Goal: Task Accomplishment & Management: Manage account settings

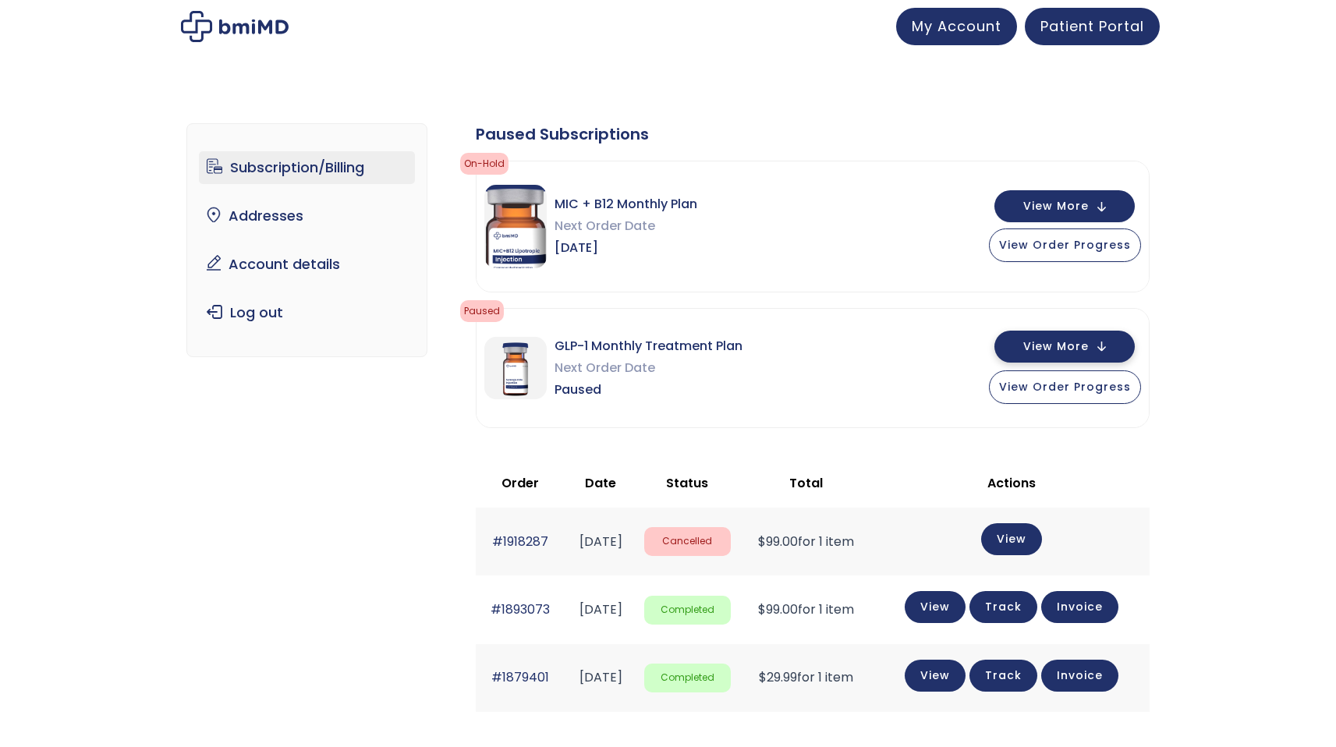
click at [1078, 352] on span "View More" at bounding box center [1055, 346] width 65 height 10
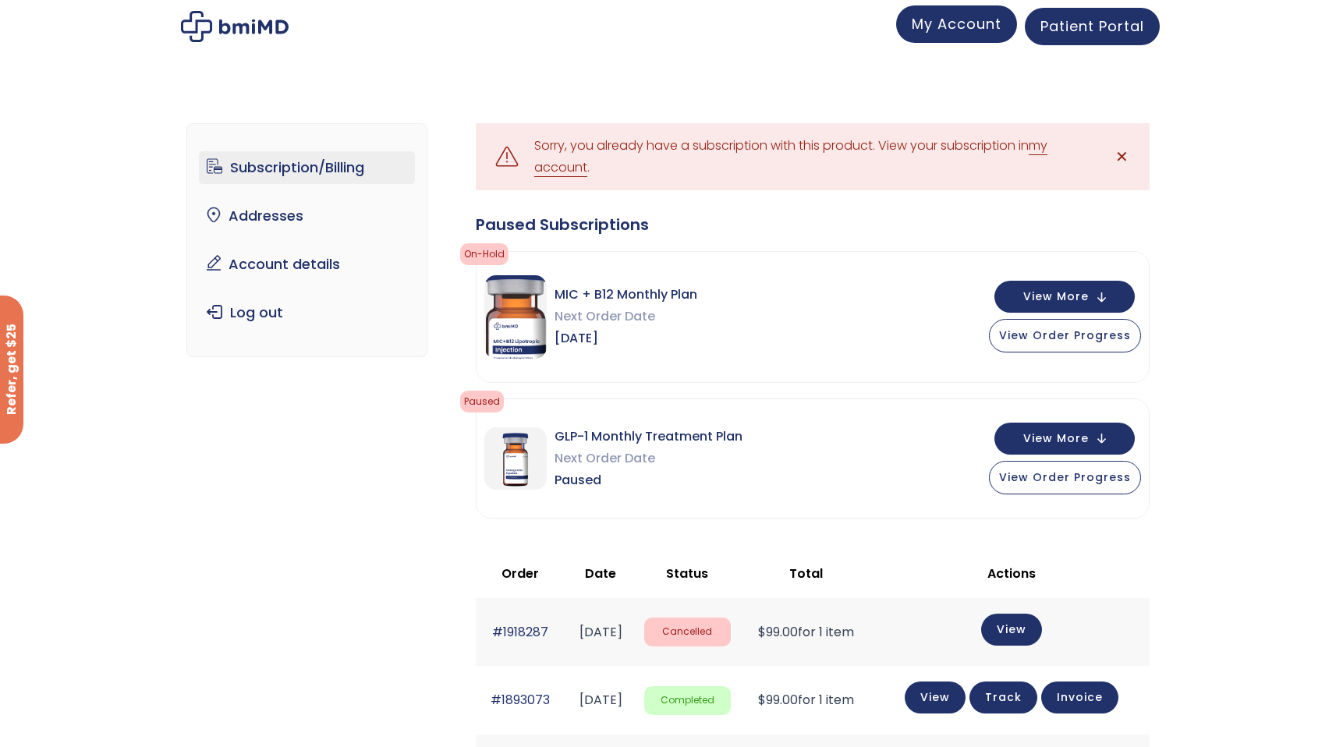
click at [967, 29] on span "My Account" at bounding box center [956, 23] width 90 height 19
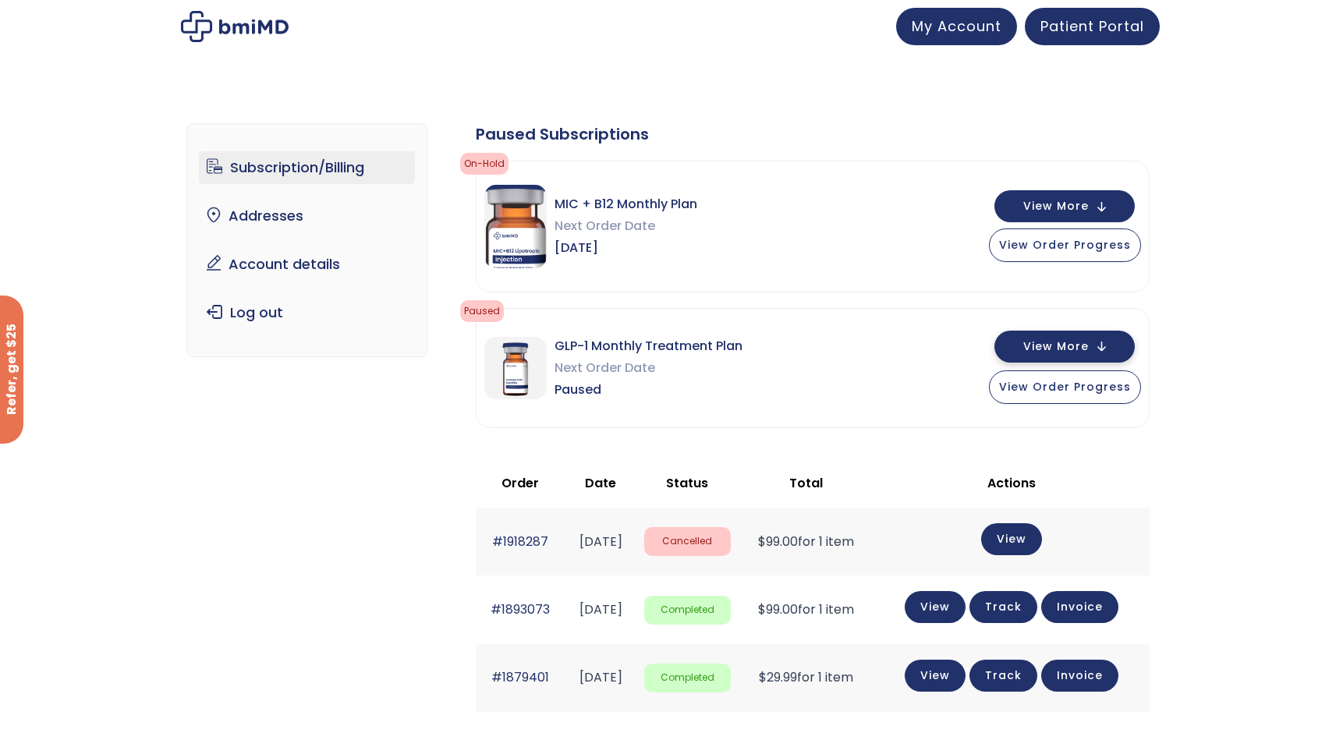
click at [1070, 357] on button "View More" at bounding box center [1064, 347] width 140 height 32
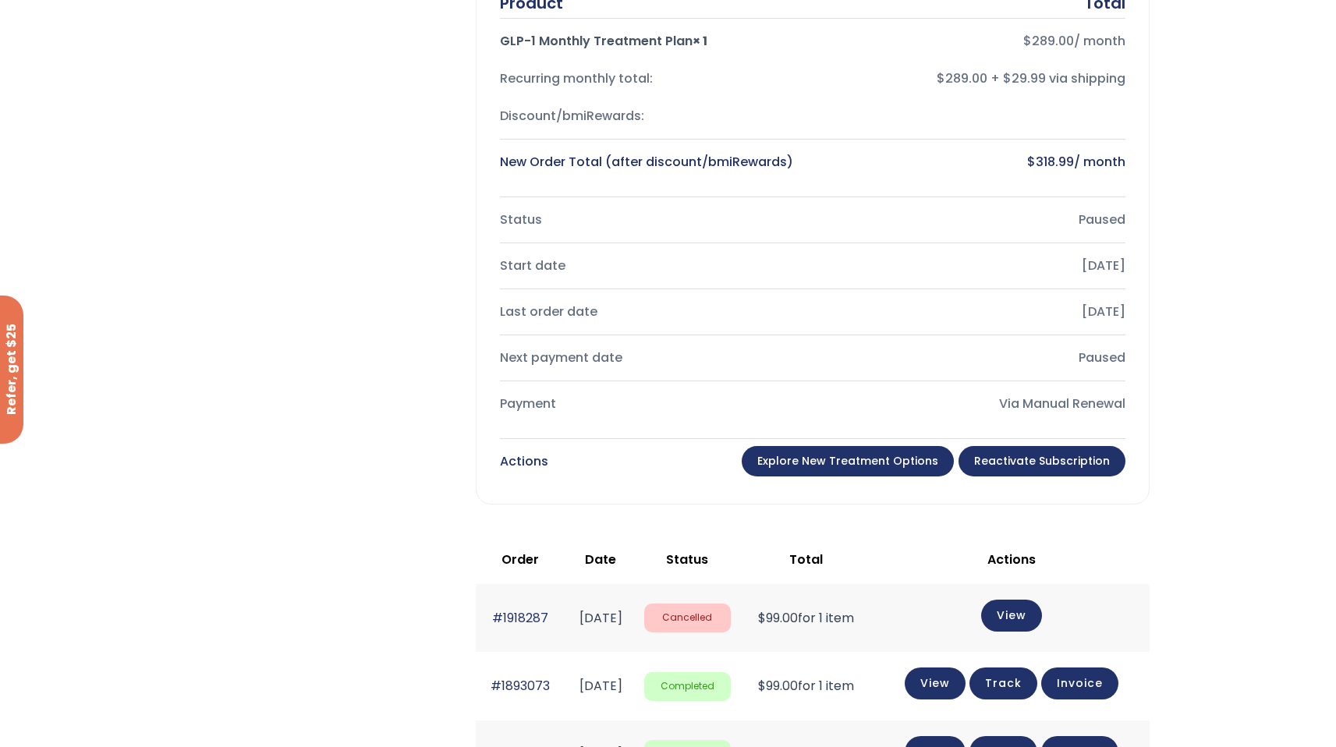
scroll to position [468, 0]
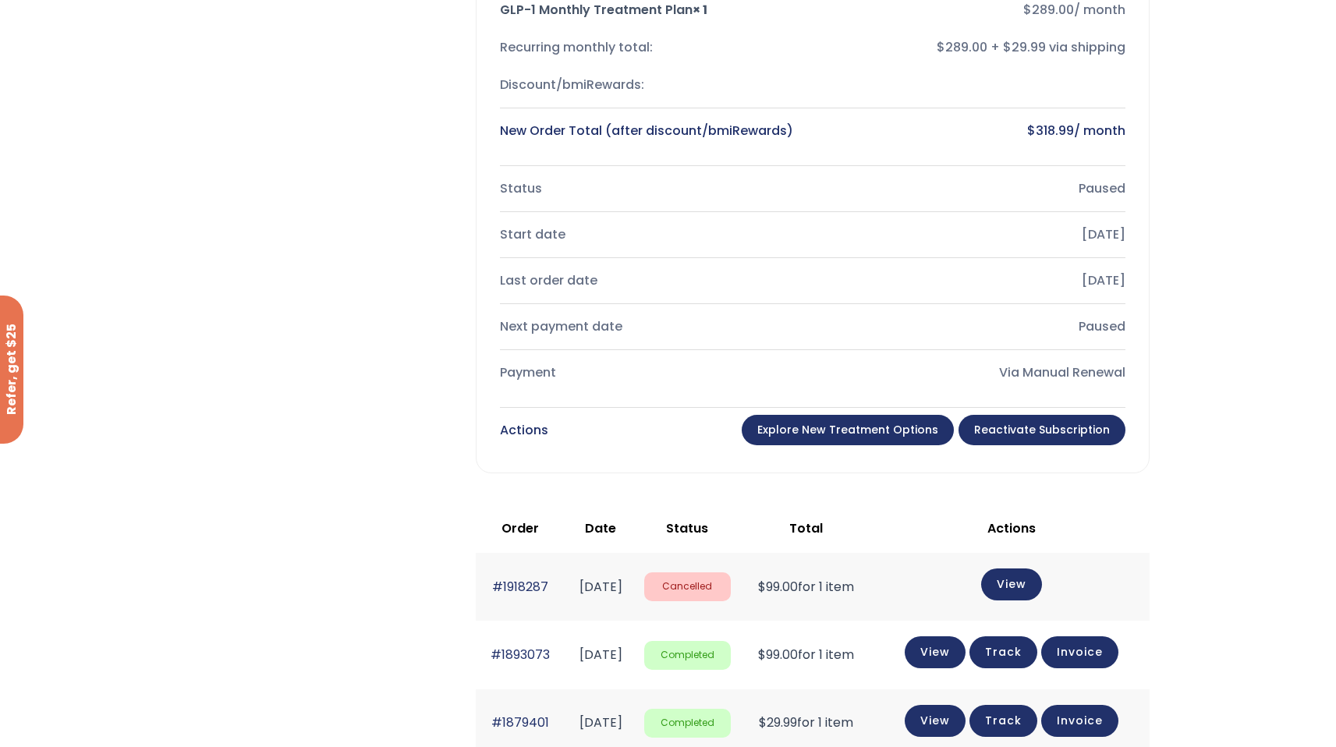
click at [1002, 428] on link "Reactivate Subscription" at bounding box center [1041, 430] width 167 height 31
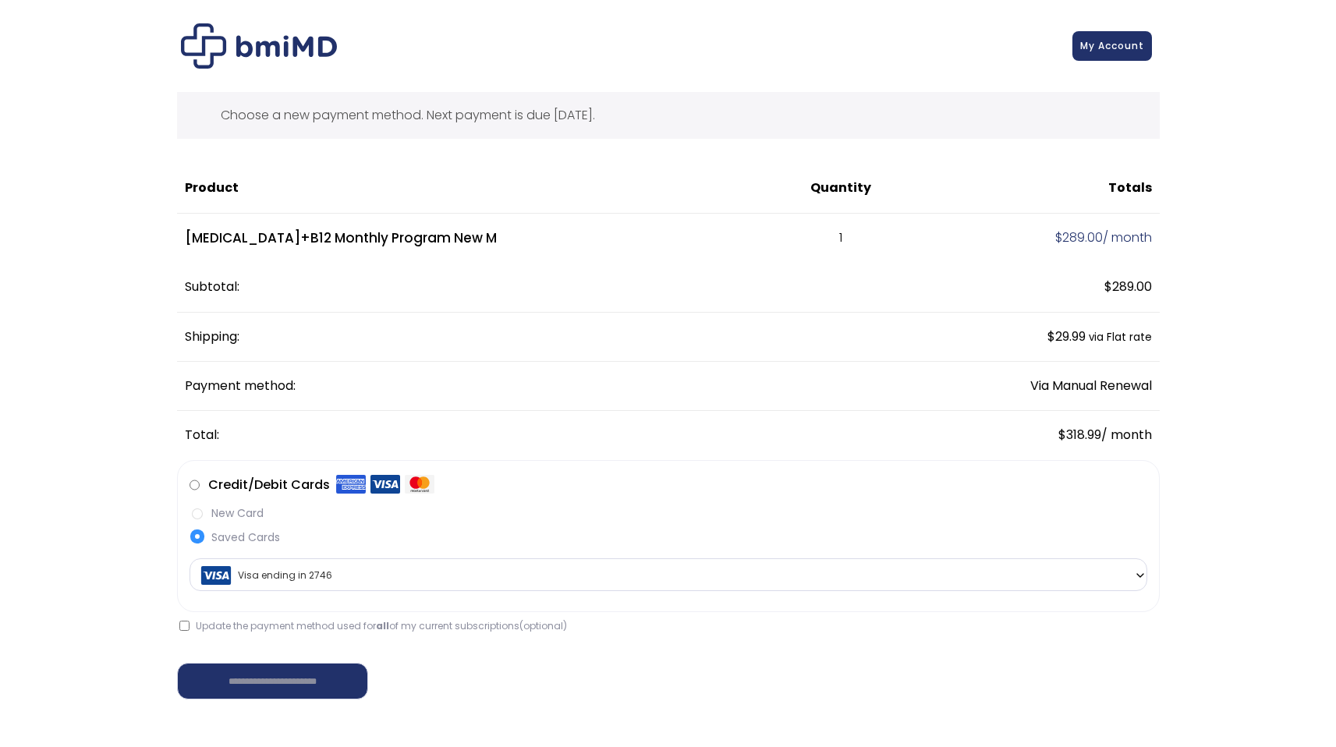
click at [104, 278] on div "**********" at bounding box center [668, 557] width 1298 height 1082
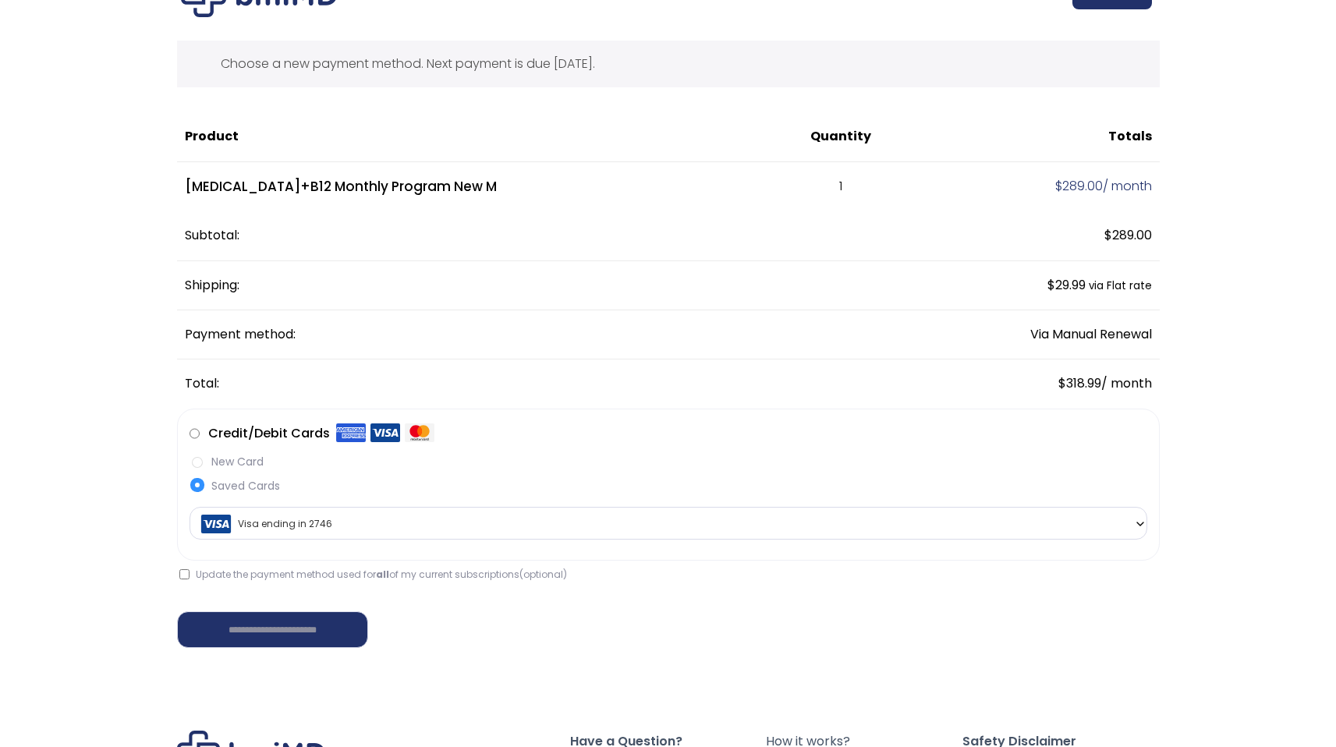
scroll to position [62, 0]
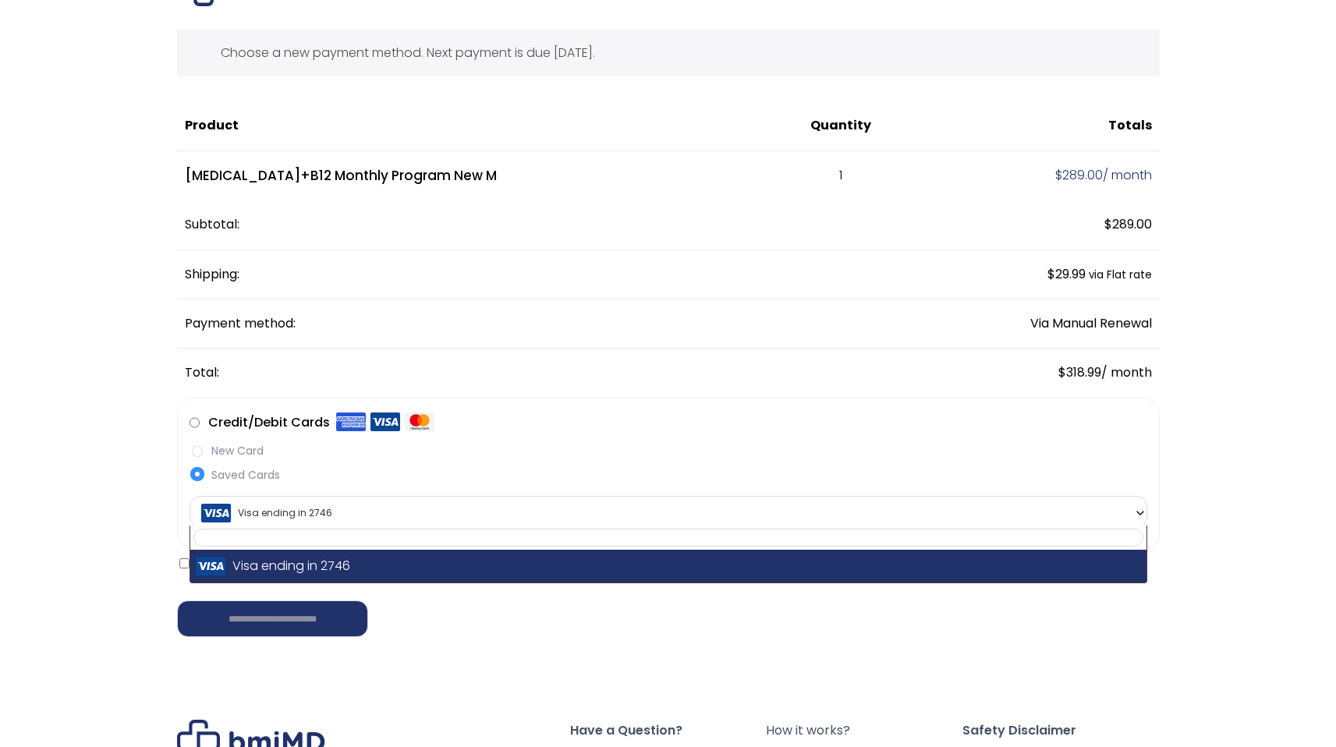
click at [1137, 517] on b at bounding box center [1140, 513] width 12 height 12
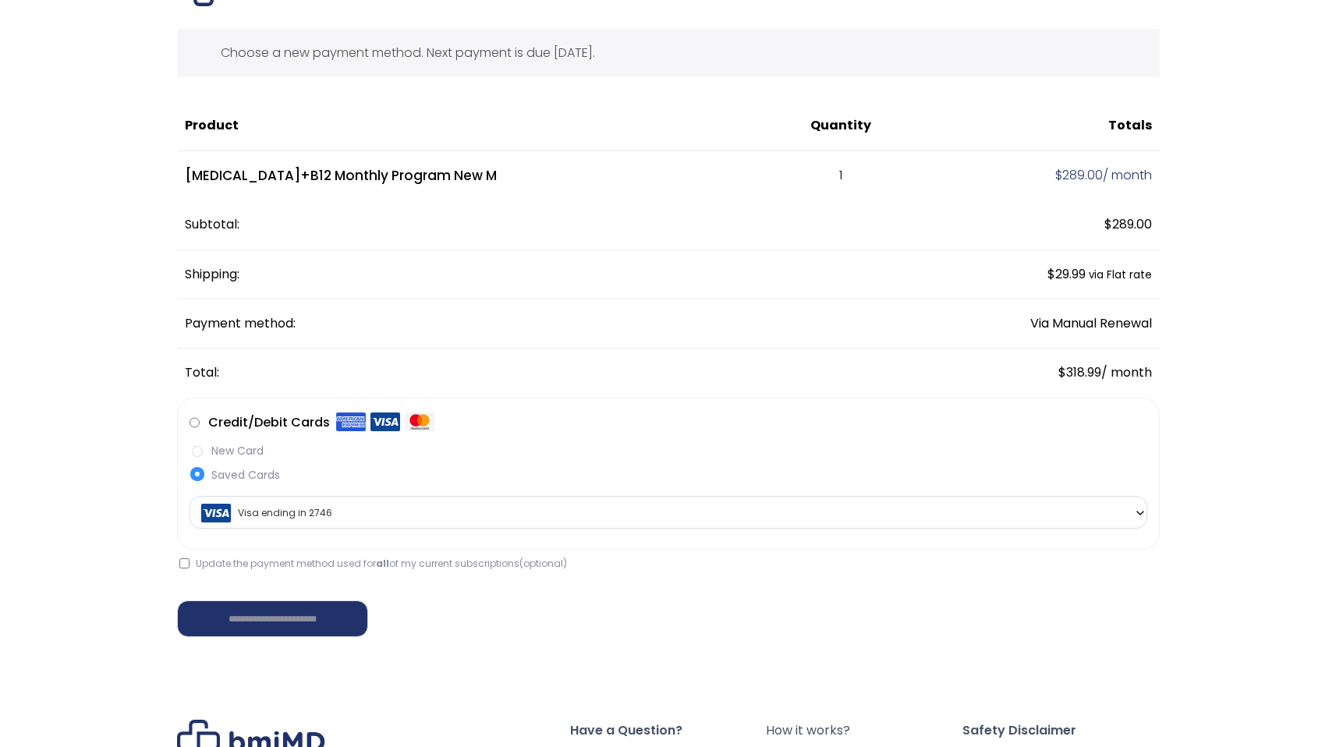
click at [1219, 493] on div "**********" at bounding box center [668, 494] width 1298 height 1082
click at [1029, 596] on div "**********" at bounding box center [668, 609] width 982 height 56
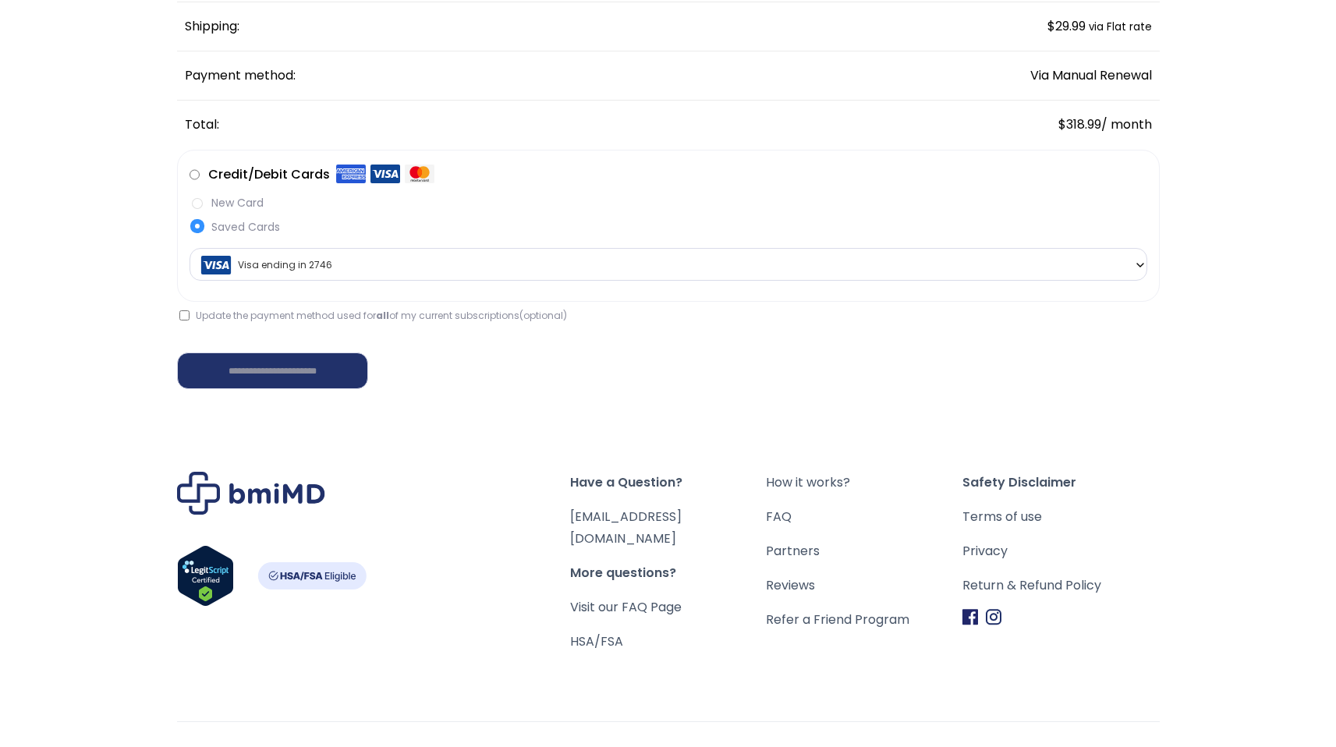
scroll to position [312, 0]
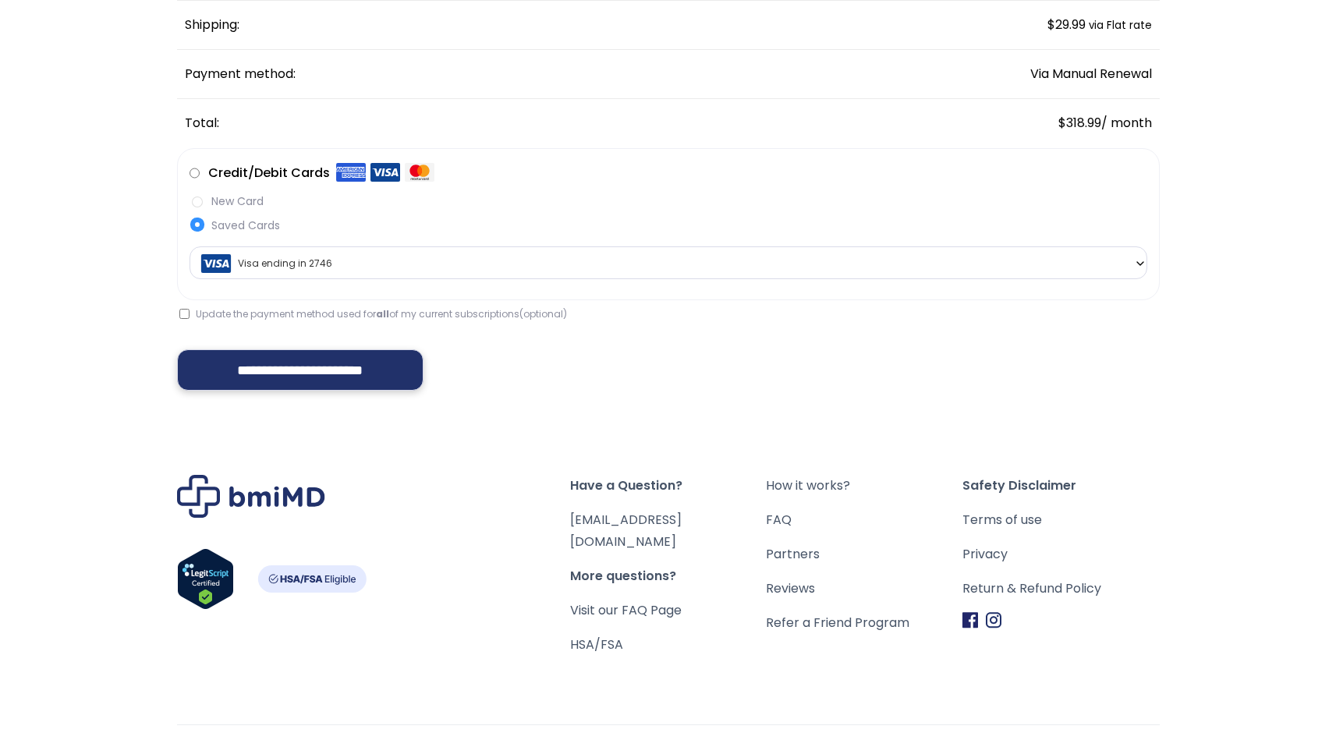
click at [325, 373] on input "**********" at bounding box center [300, 369] width 247 height 41
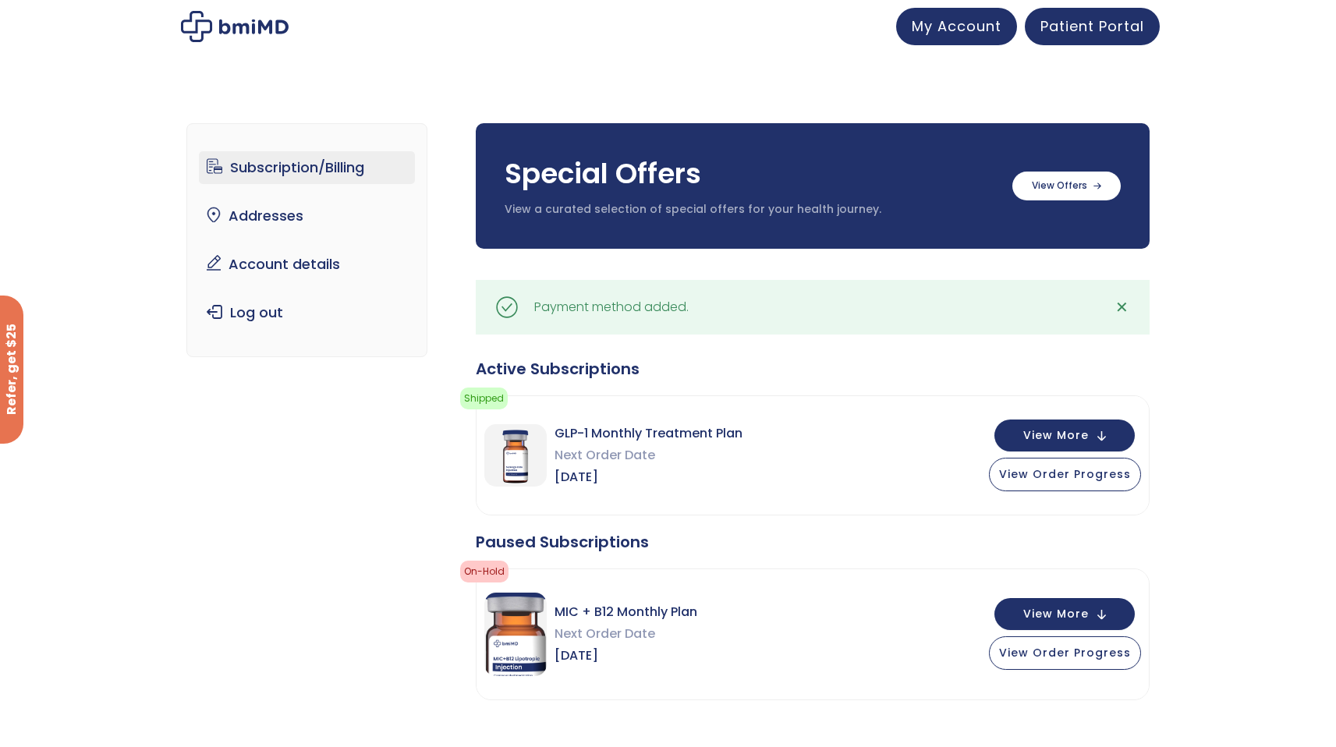
click at [1256, 440] on div "Subscription/Billing bmiRewards Addresses Account details Submit a Review Log o…" at bounding box center [668, 702] width 1336 height 1220
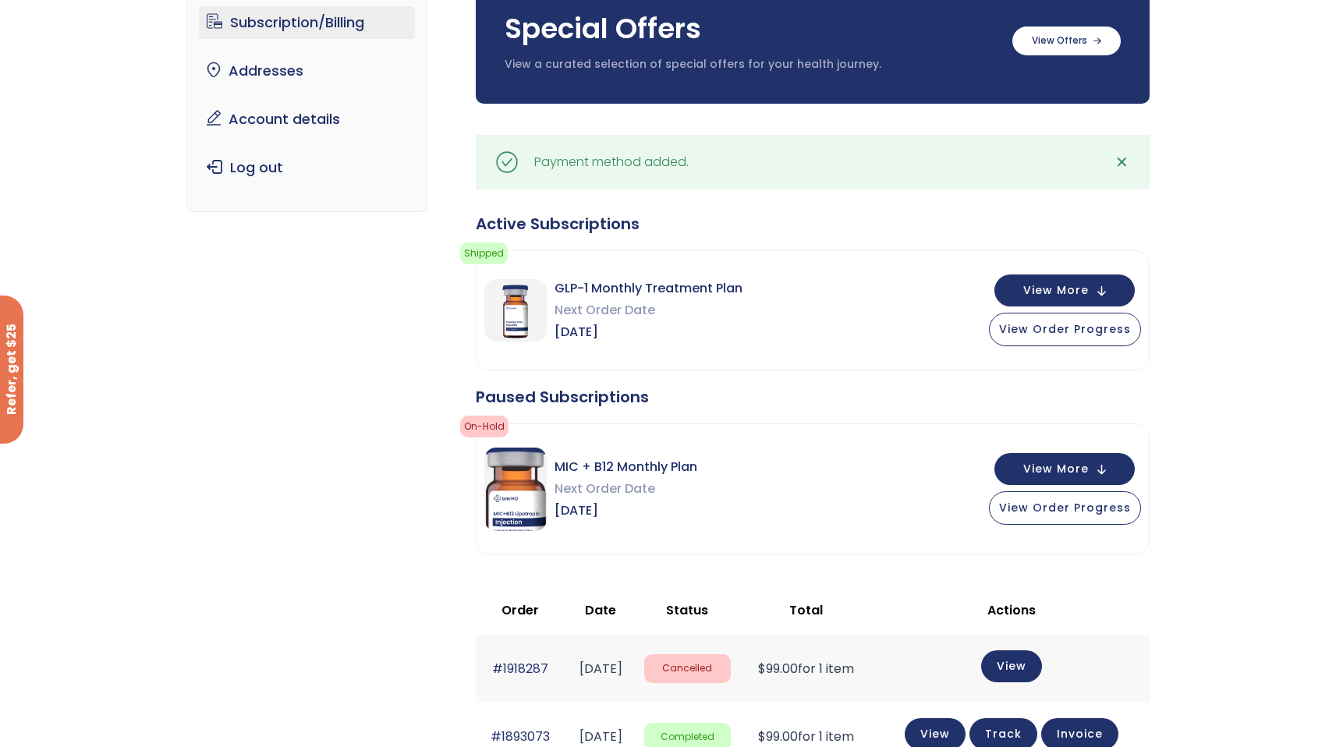
scroll to position [156, 0]
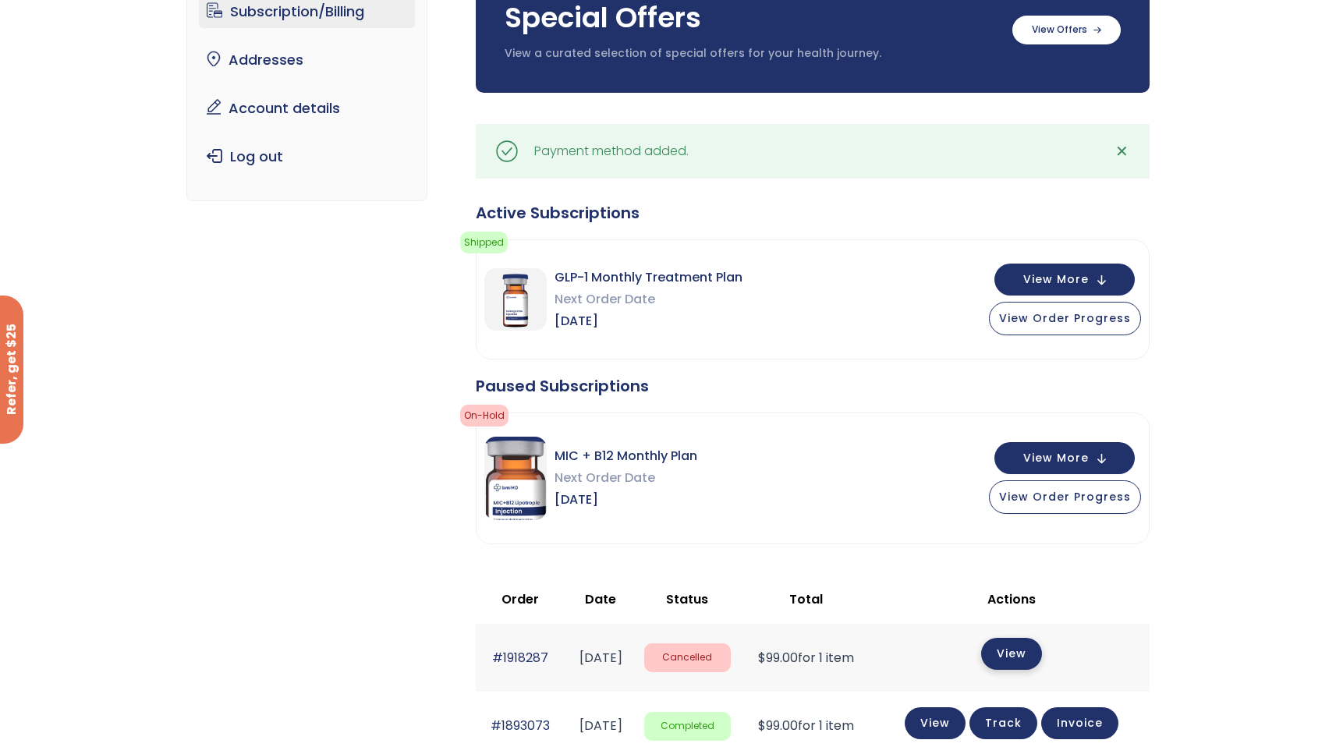
click at [1028, 662] on link "View" at bounding box center [1011, 654] width 61 height 32
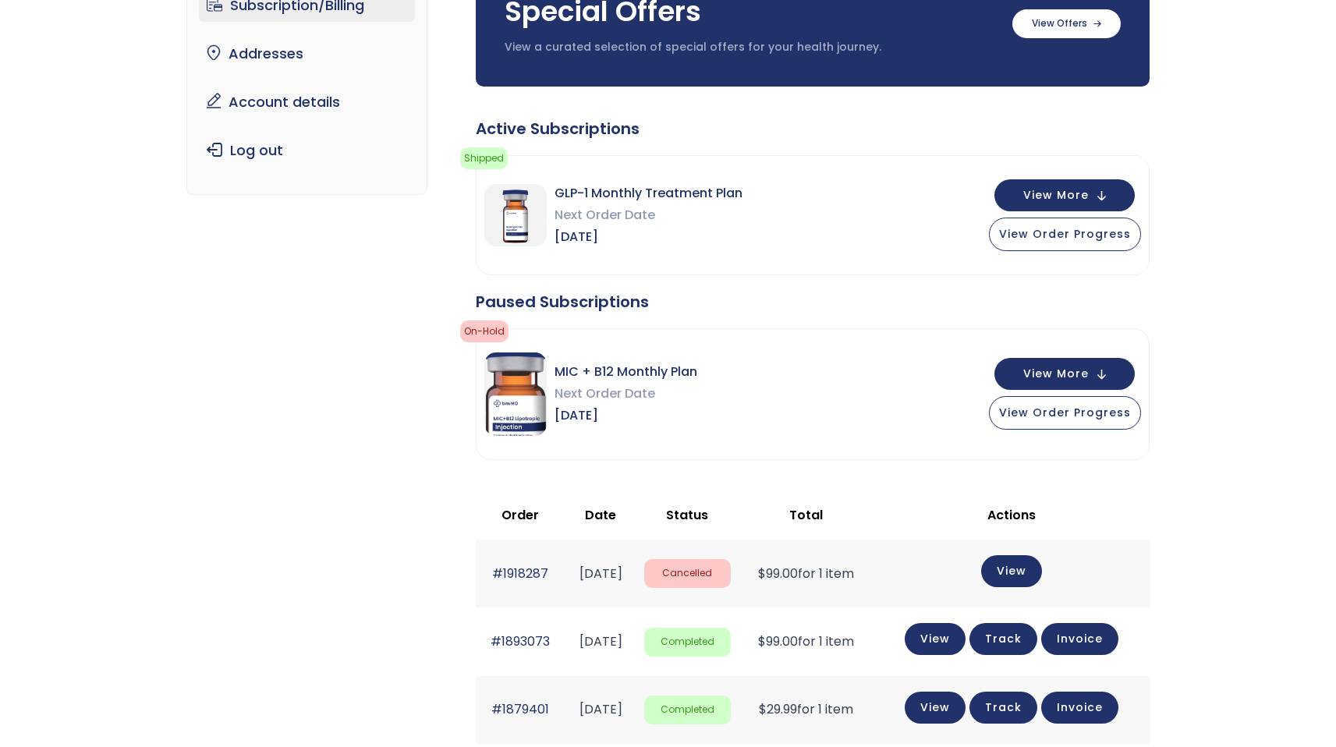
scroll to position [156, 0]
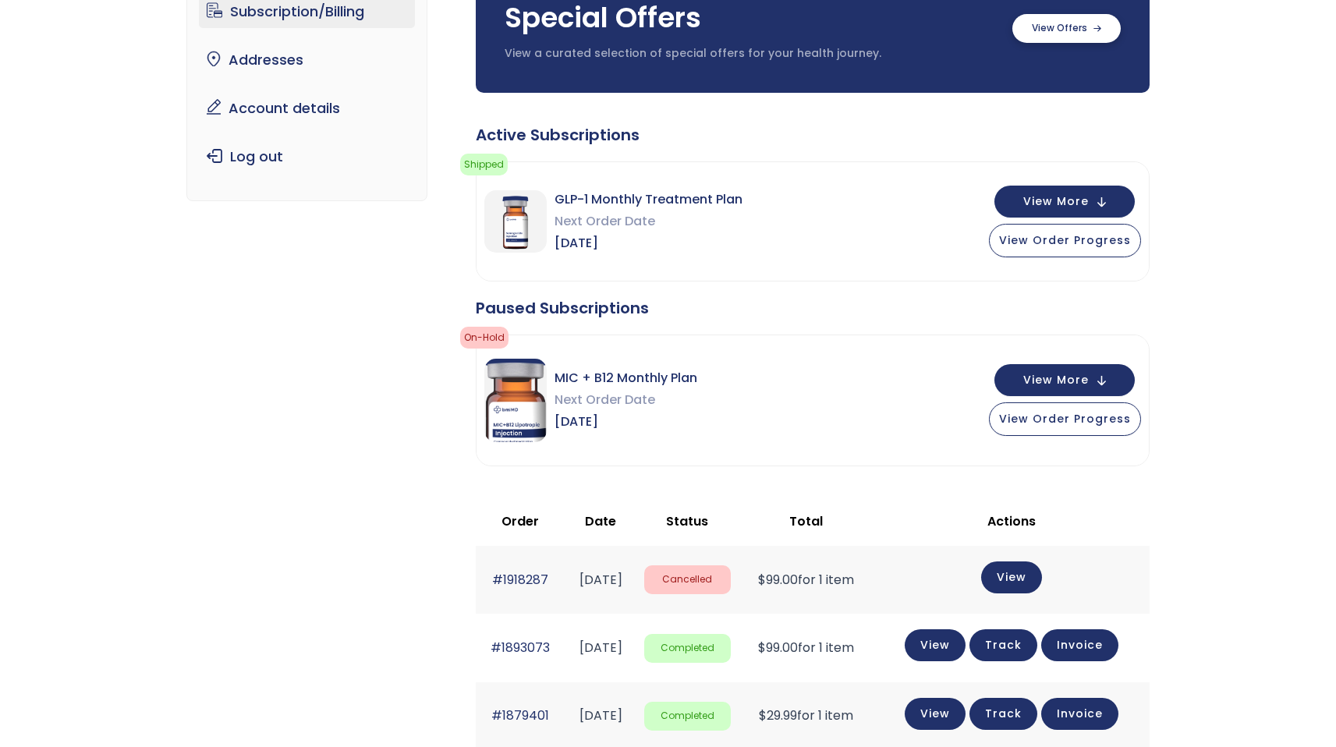
click at [1039, 36] on label at bounding box center [1066, 28] width 108 height 29
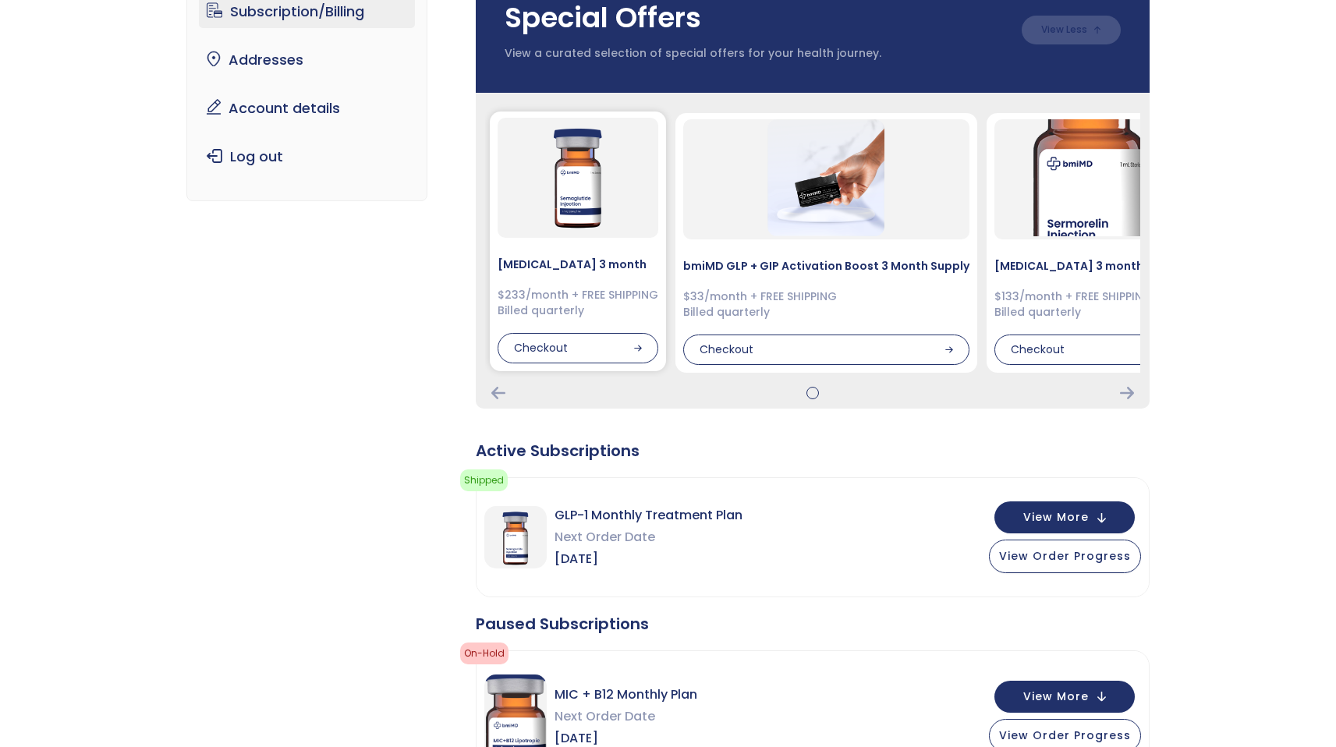
click at [564, 250] on div "Semaglutide 3 month $233/month + FREE SHIPPING Billed quarterly Checkout" at bounding box center [578, 241] width 176 height 260
click at [563, 223] on img at bounding box center [577, 176] width 117 height 117
click at [1132, 394] on icon "Next Card" at bounding box center [1127, 393] width 14 height 12
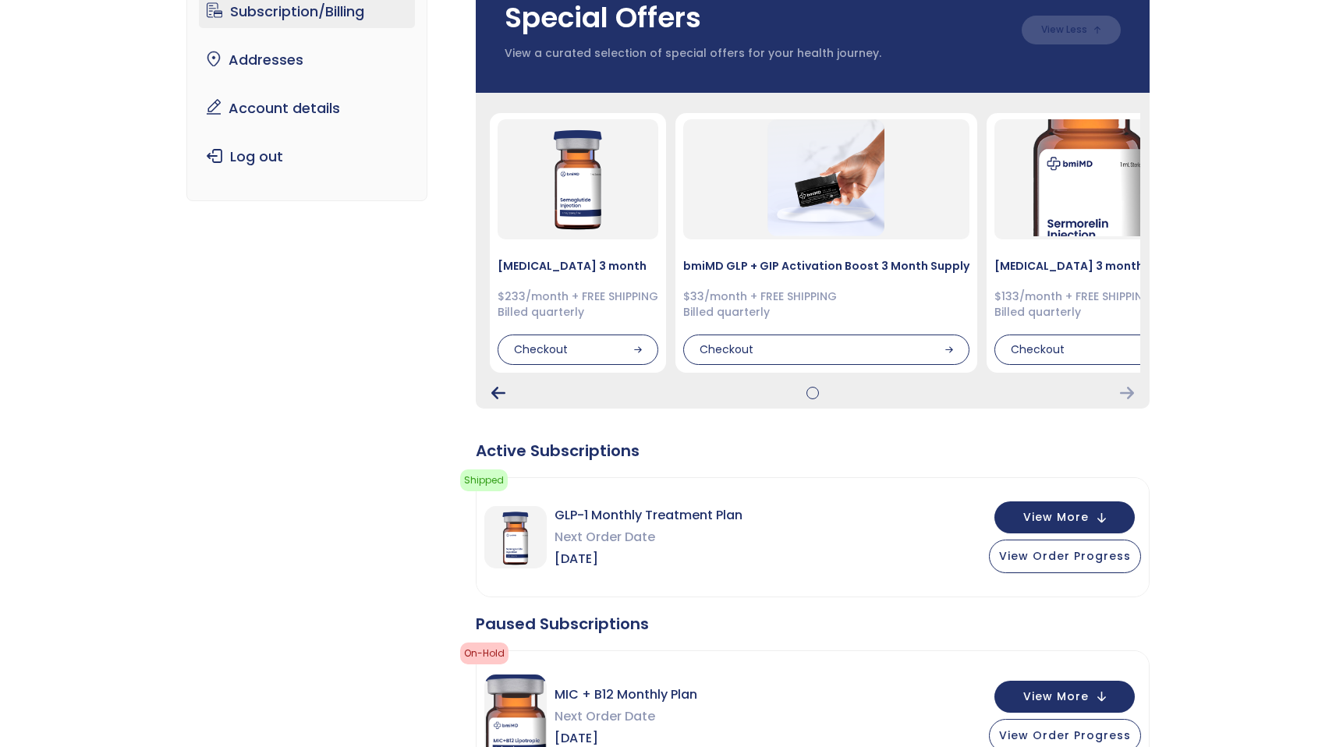
click at [492, 394] on icon "Previous Card" at bounding box center [498, 393] width 14 height 12
click at [628, 297] on div "$233/month + FREE SHIPPING Billed quarterly" at bounding box center [577, 303] width 161 height 30
click at [1065, 511] on span "View More" at bounding box center [1055, 516] width 65 height 10
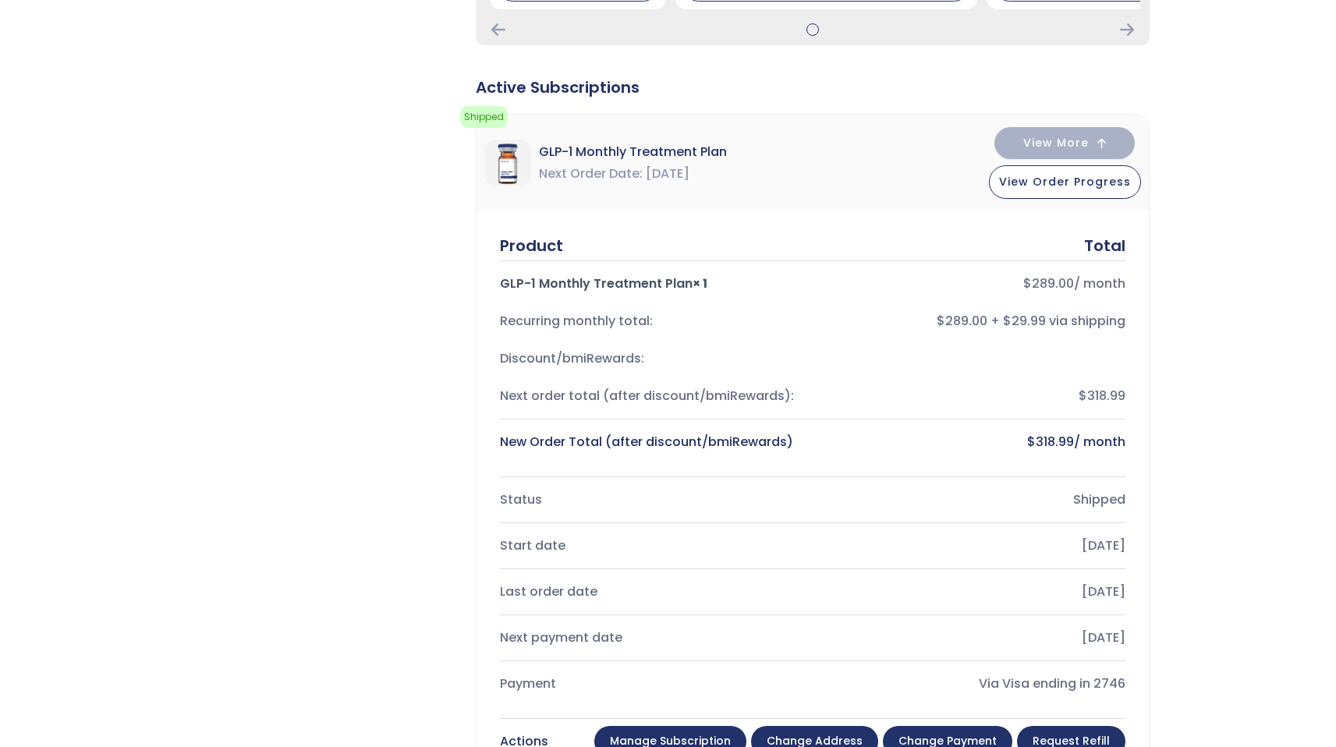
scroll to position [530, 0]
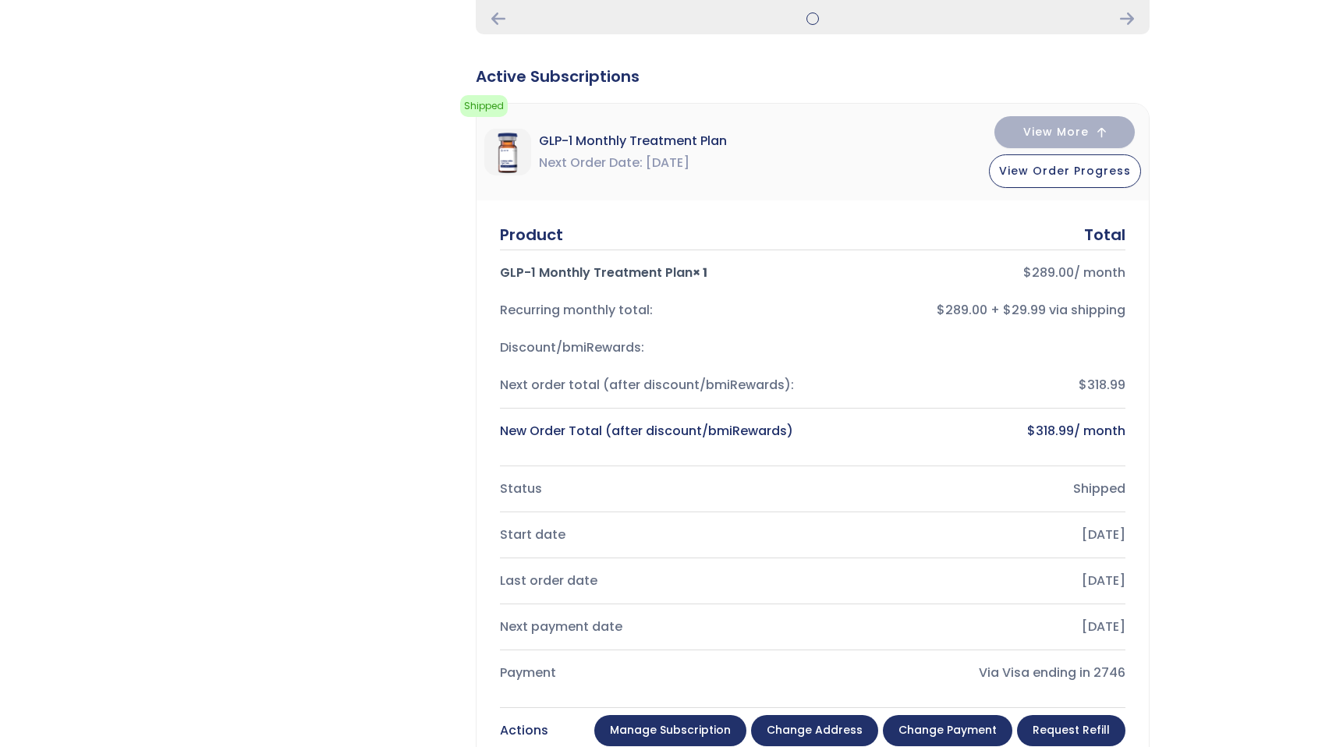
click at [715, 733] on link "Manage Subscription" at bounding box center [670, 730] width 152 height 31
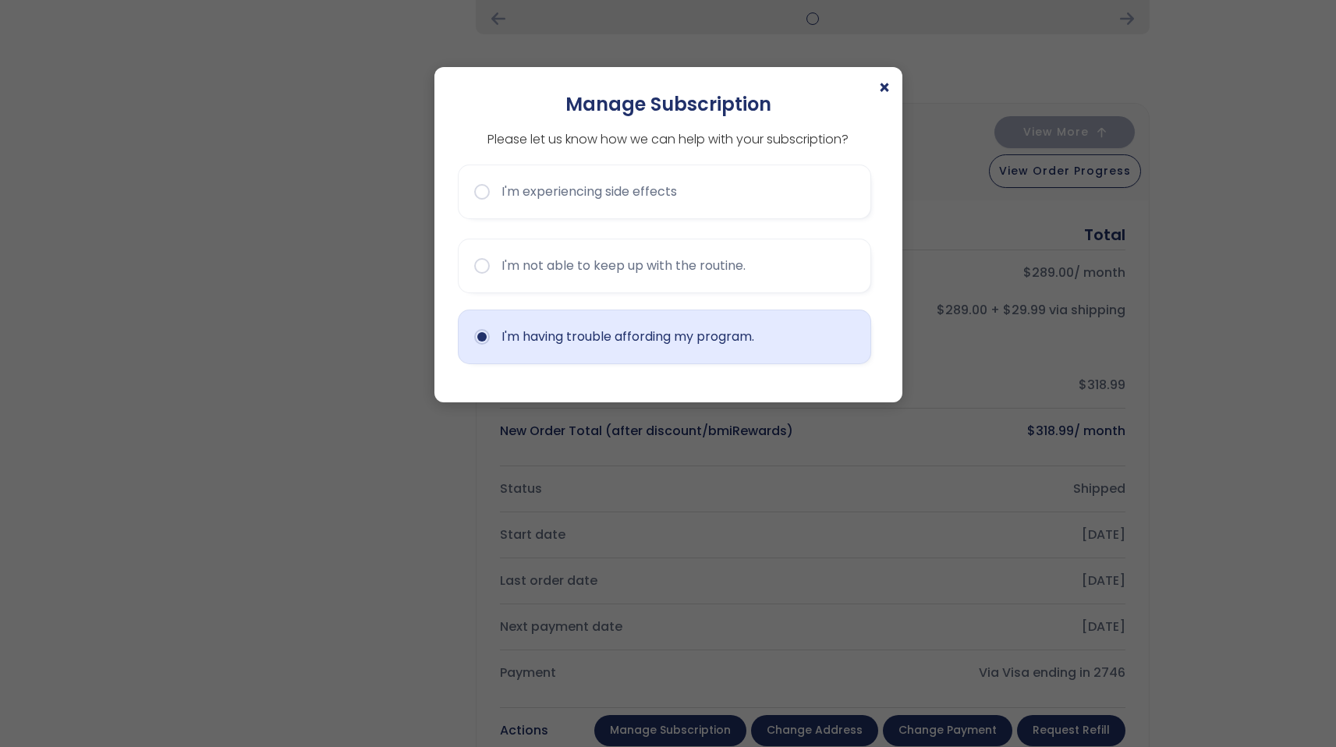
click at [570, 327] on button "I'm having trouble affording my program." at bounding box center [664, 337] width 413 height 55
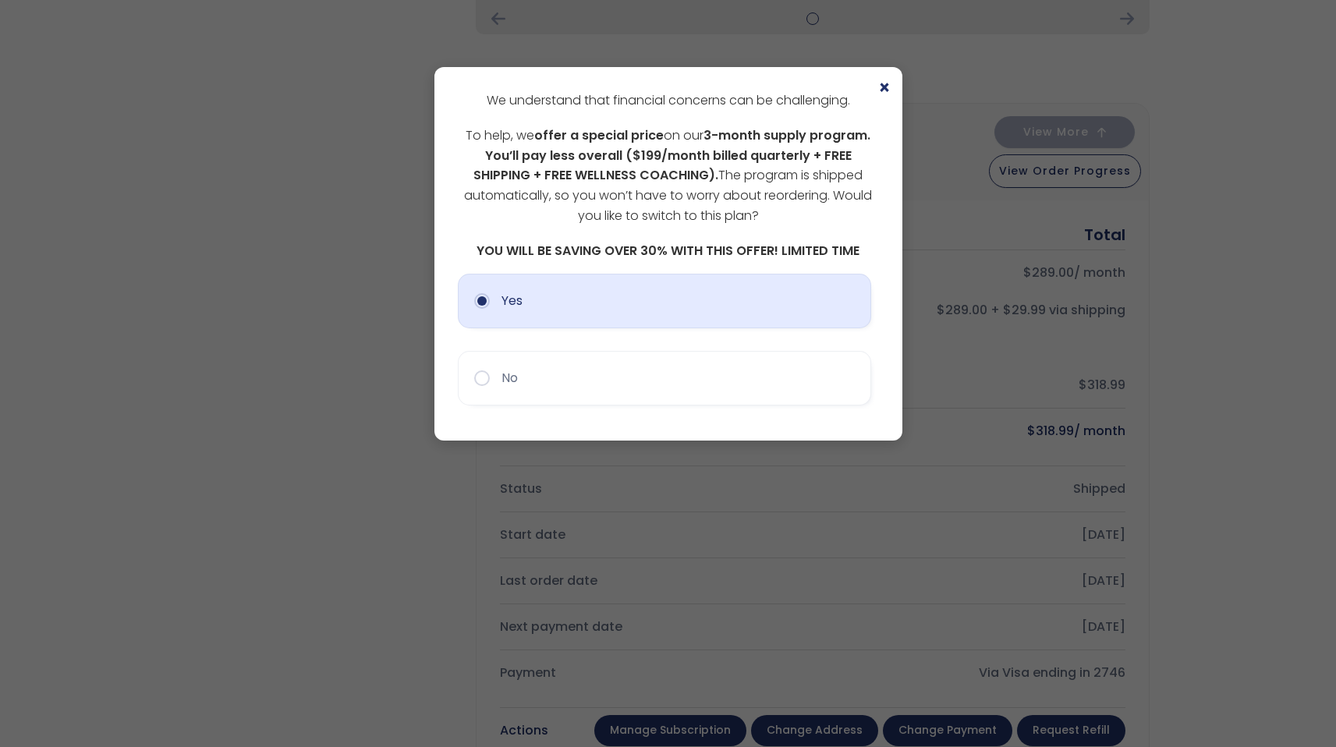
click at [487, 307] on button "Yes" at bounding box center [664, 301] width 413 height 55
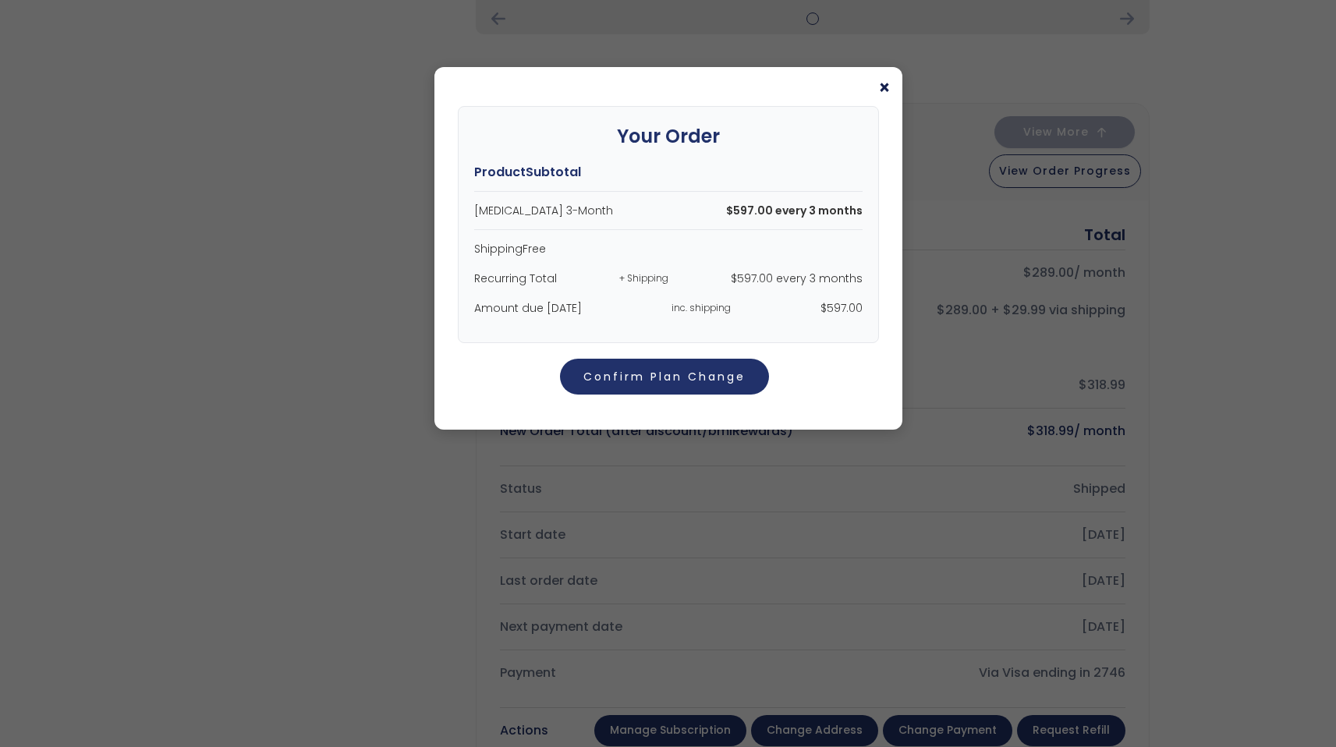
click at [883, 87] on span "×" at bounding box center [884, 88] width 12 height 19
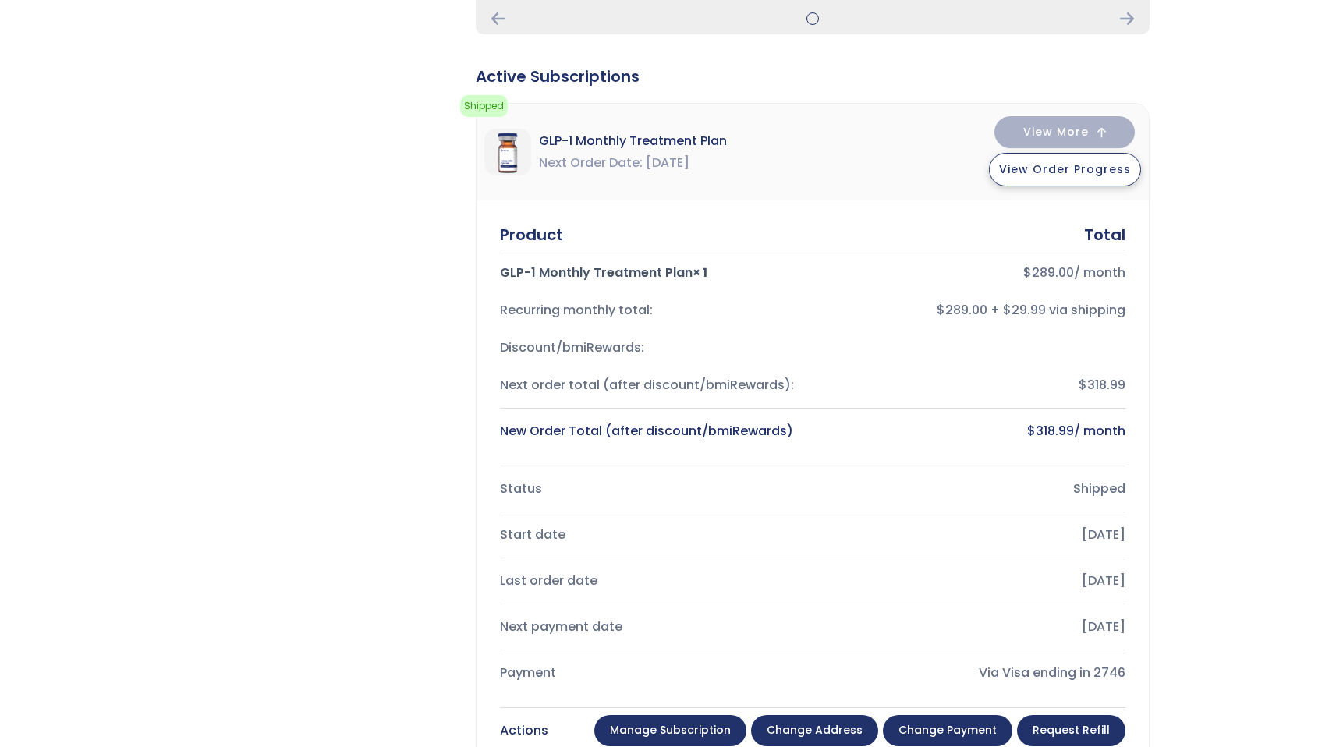
click at [1116, 175] on span "View Order Progress" at bounding box center [1065, 169] width 132 height 16
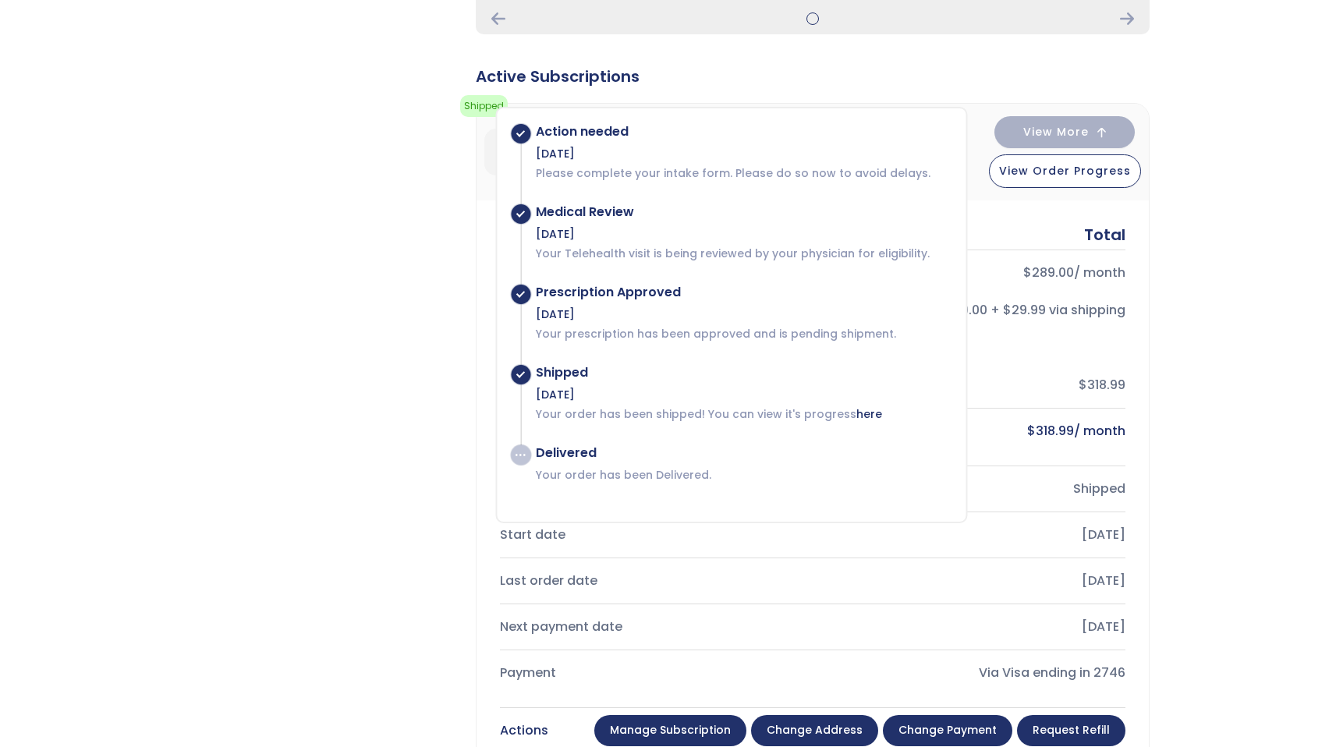
click at [420, 439] on div "Subscription/Billing bmiRewards Addresses Account details Submit a Review Log o…" at bounding box center [667, 560] width 963 height 1997
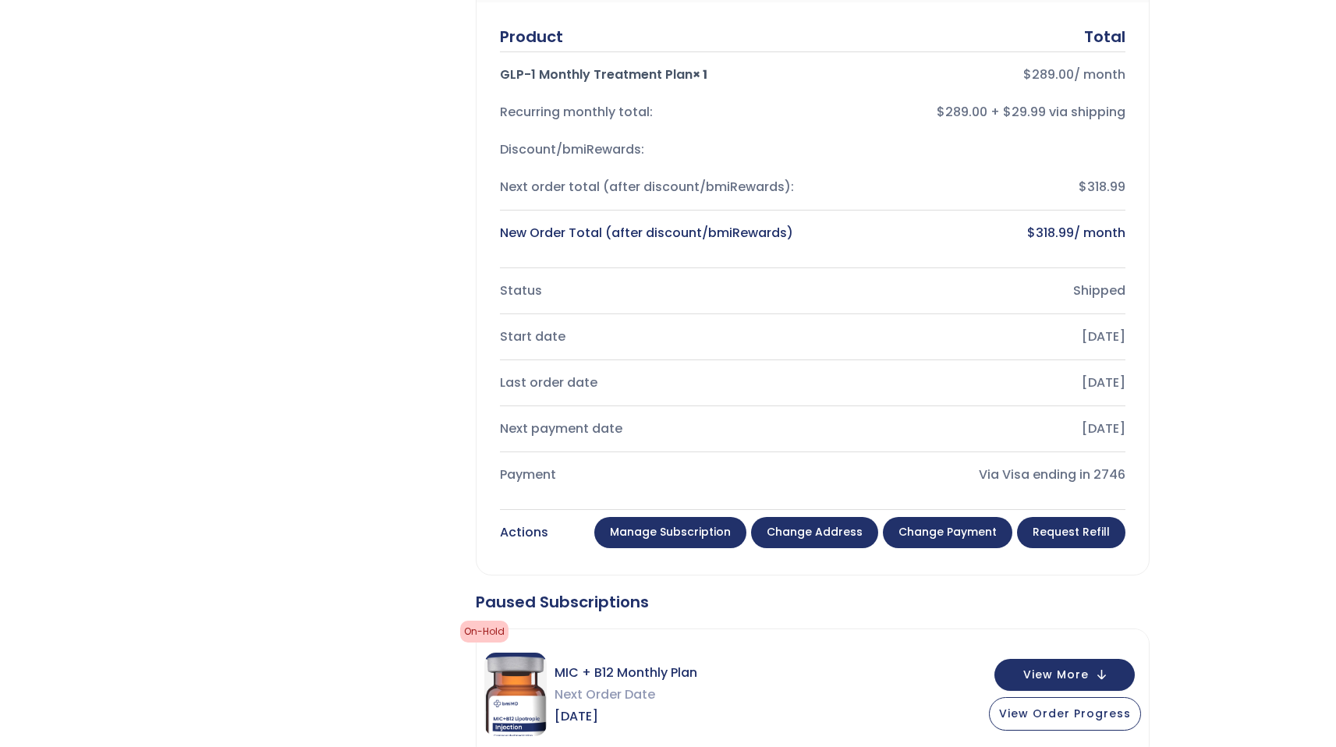
scroll to position [780, 0]
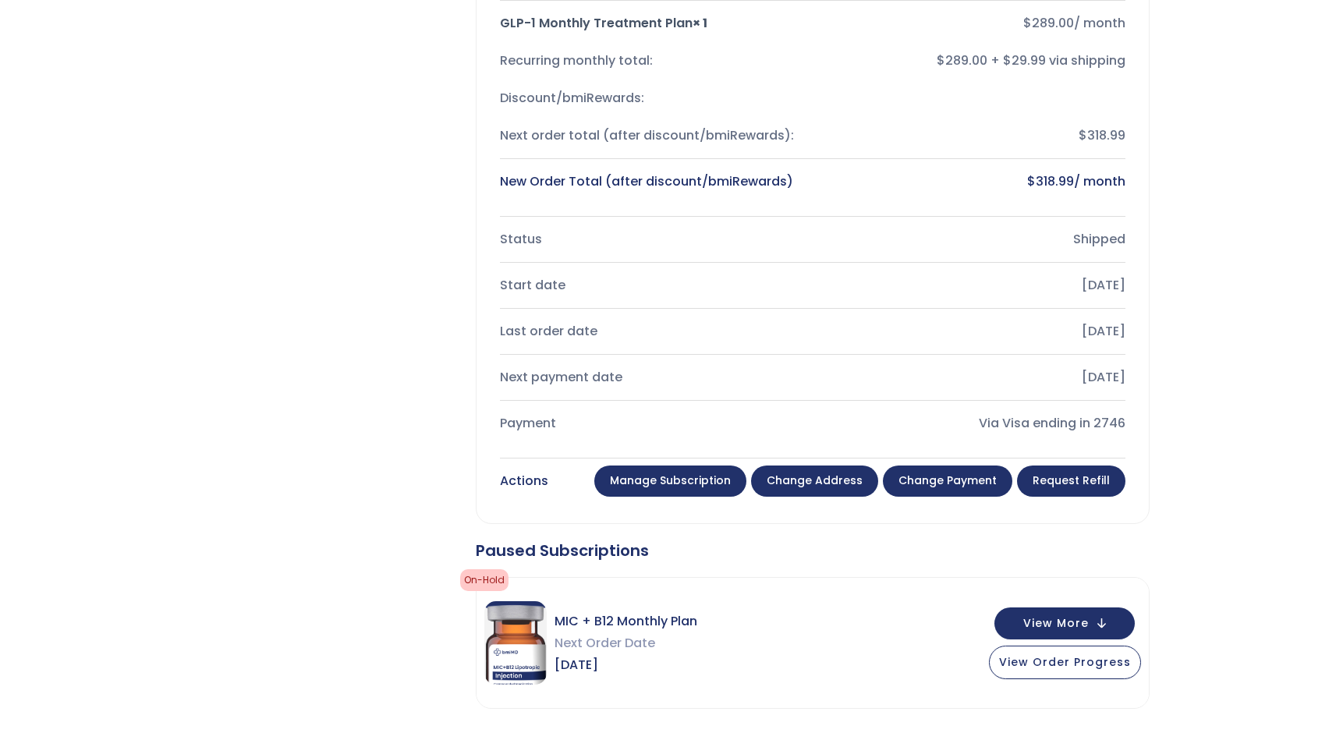
click at [934, 485] on link "Change payment" at bounding box center [947, 480] width 129 height 31
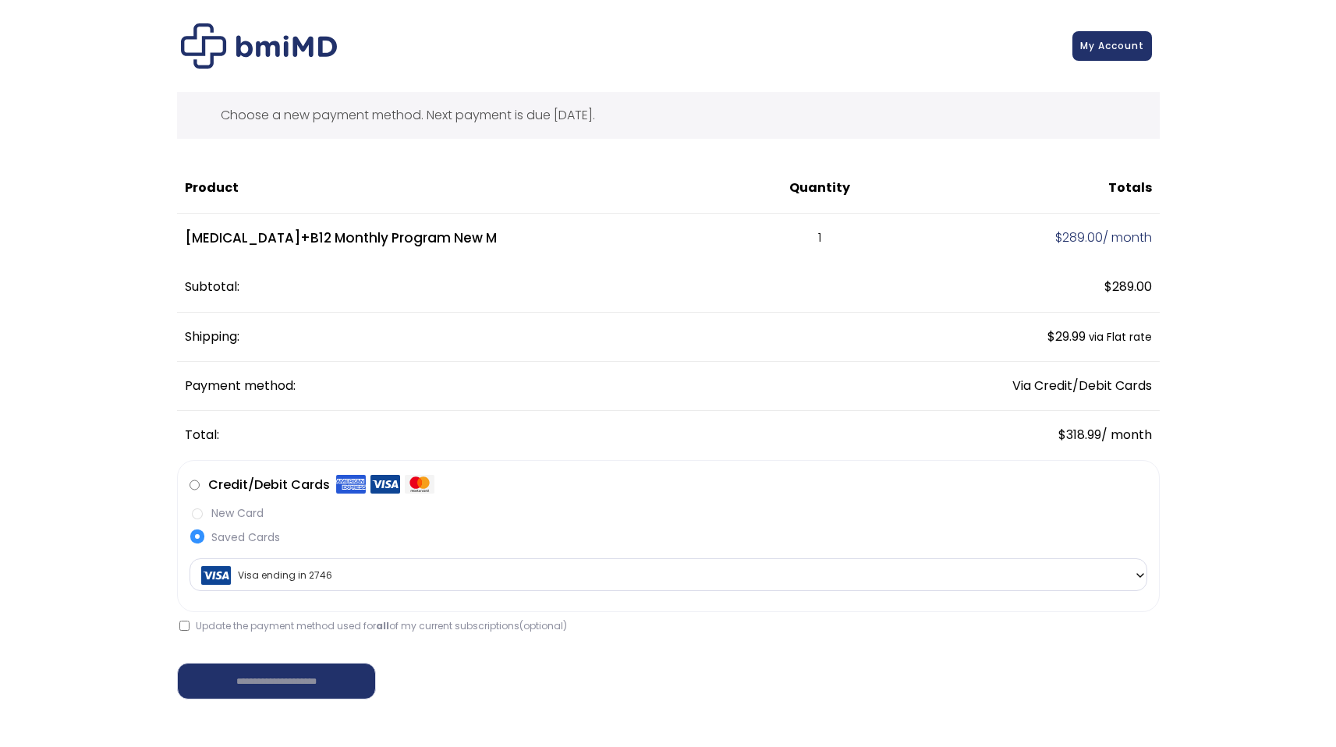
click at [196, 513] on label "New Card" at bounding box center [667, 513] width 957 height 16
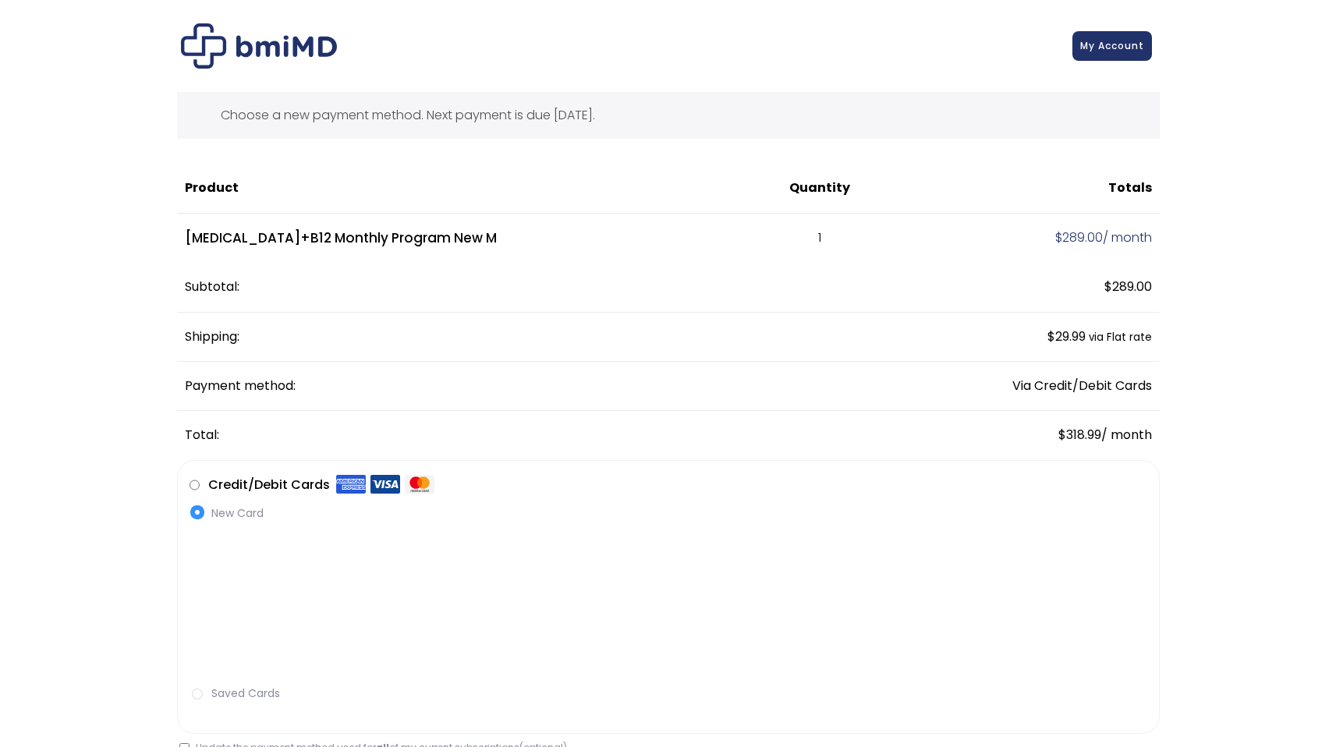
click at [210, 692] on label "Saved Cards" at bounding box center [667, 693] width 957 height 16
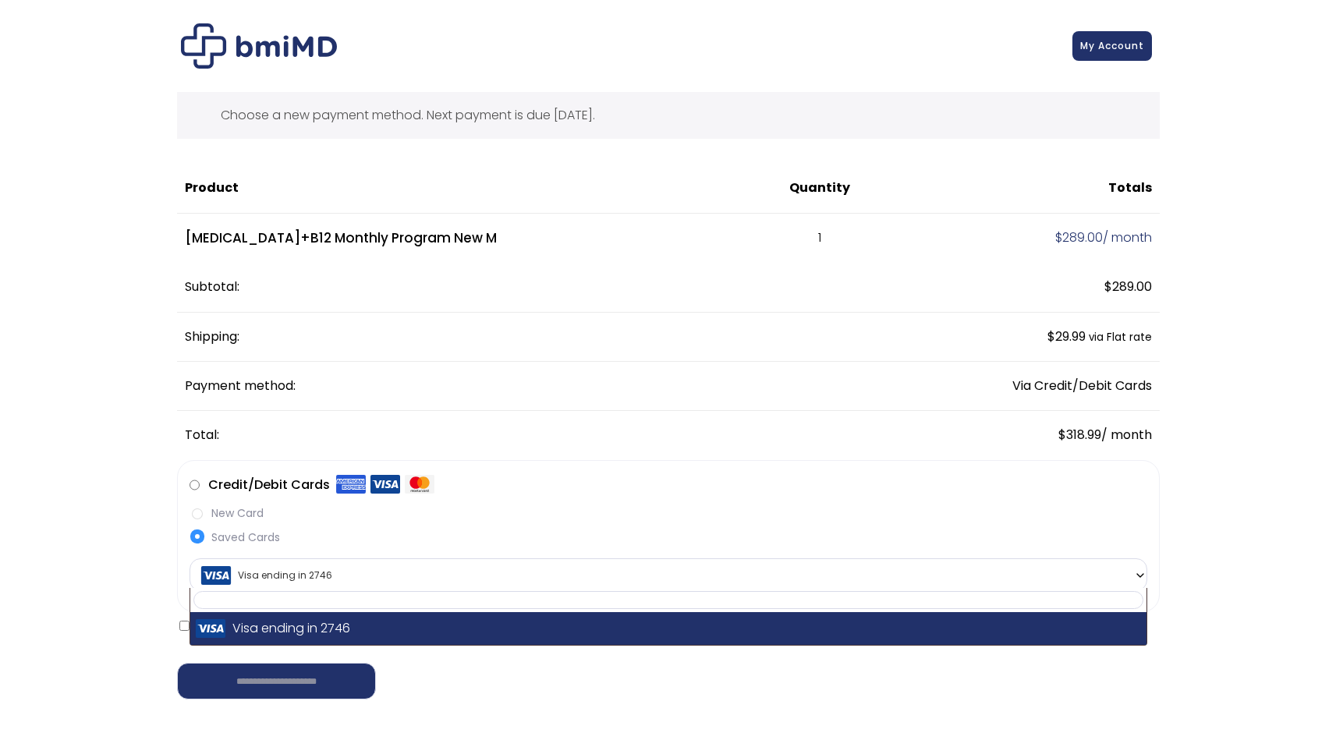
click at [1138, 573] on b at bounding box center [1140, 575] width 12 height 12
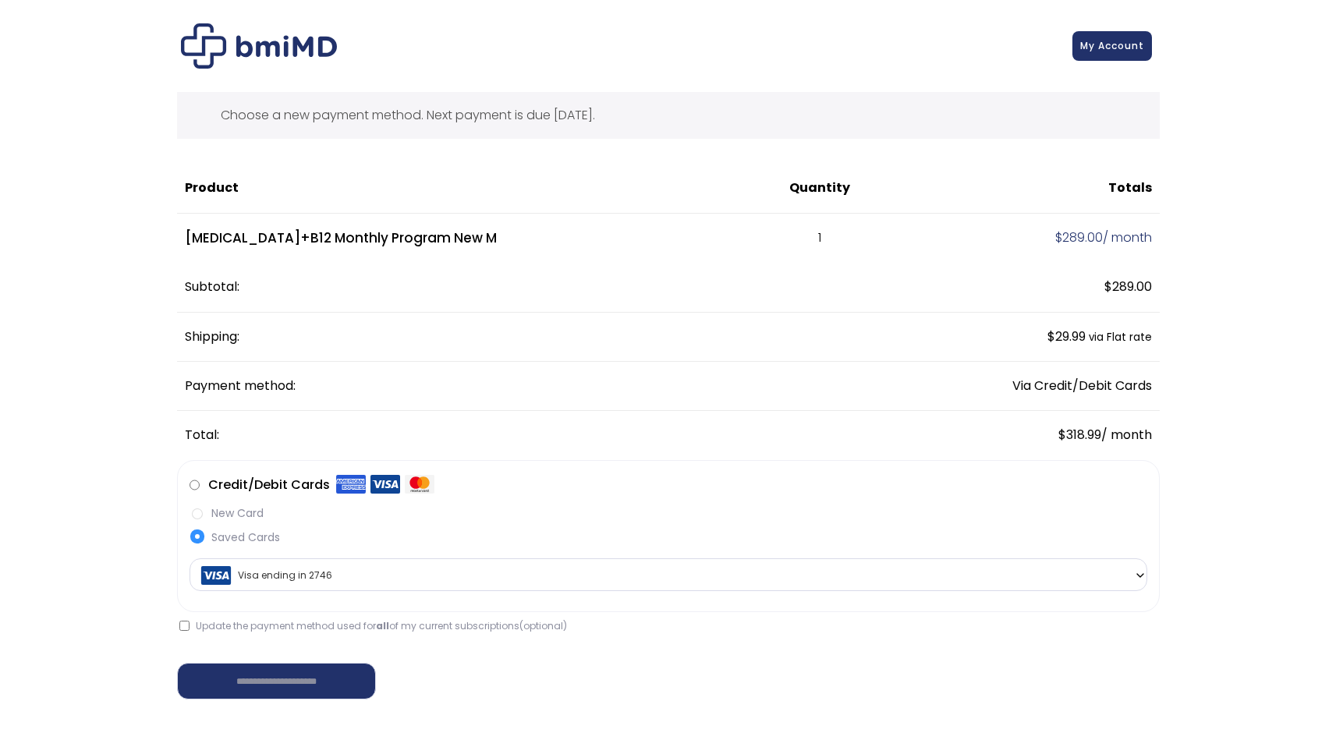
click at [267, 579] on span "Visa ending in 2746" at bounding box center [668, 575] width 948 height 33
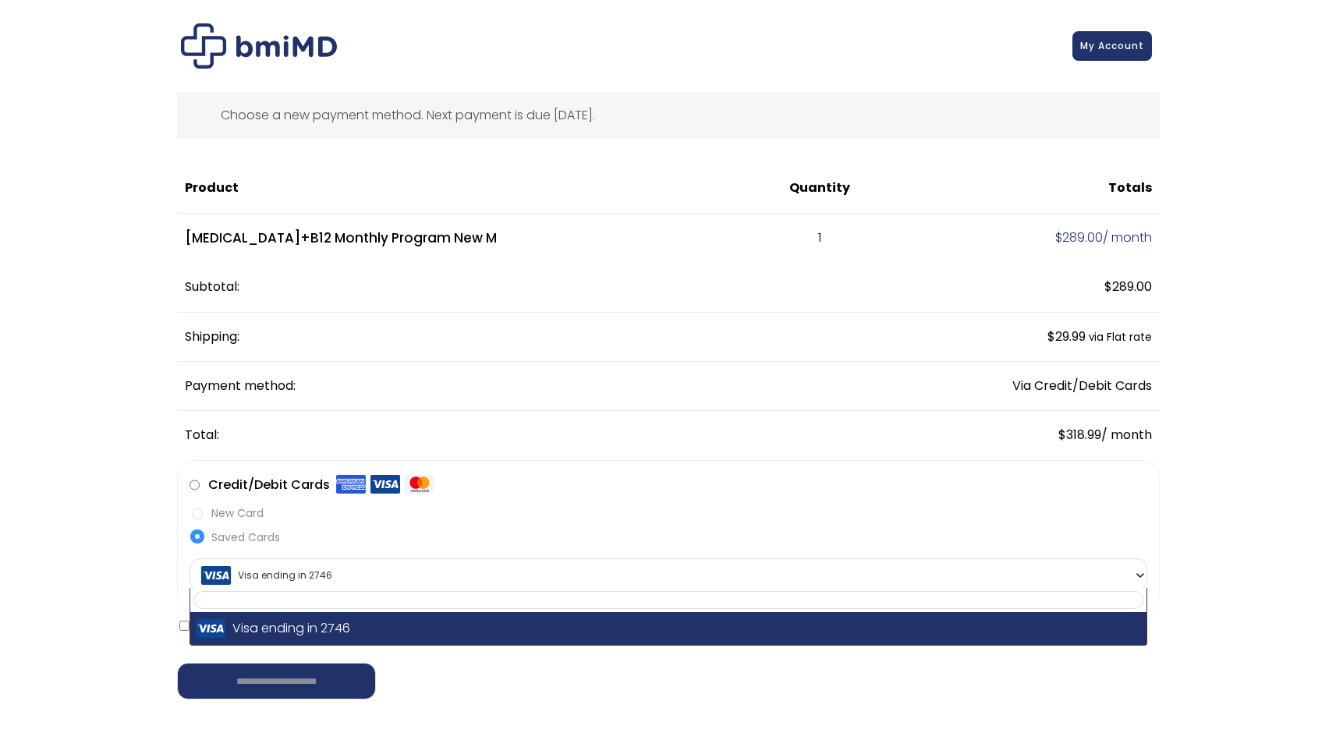
click at [193, 512] on label "New Card" at bounding box center [667, 513] width 957 height 16
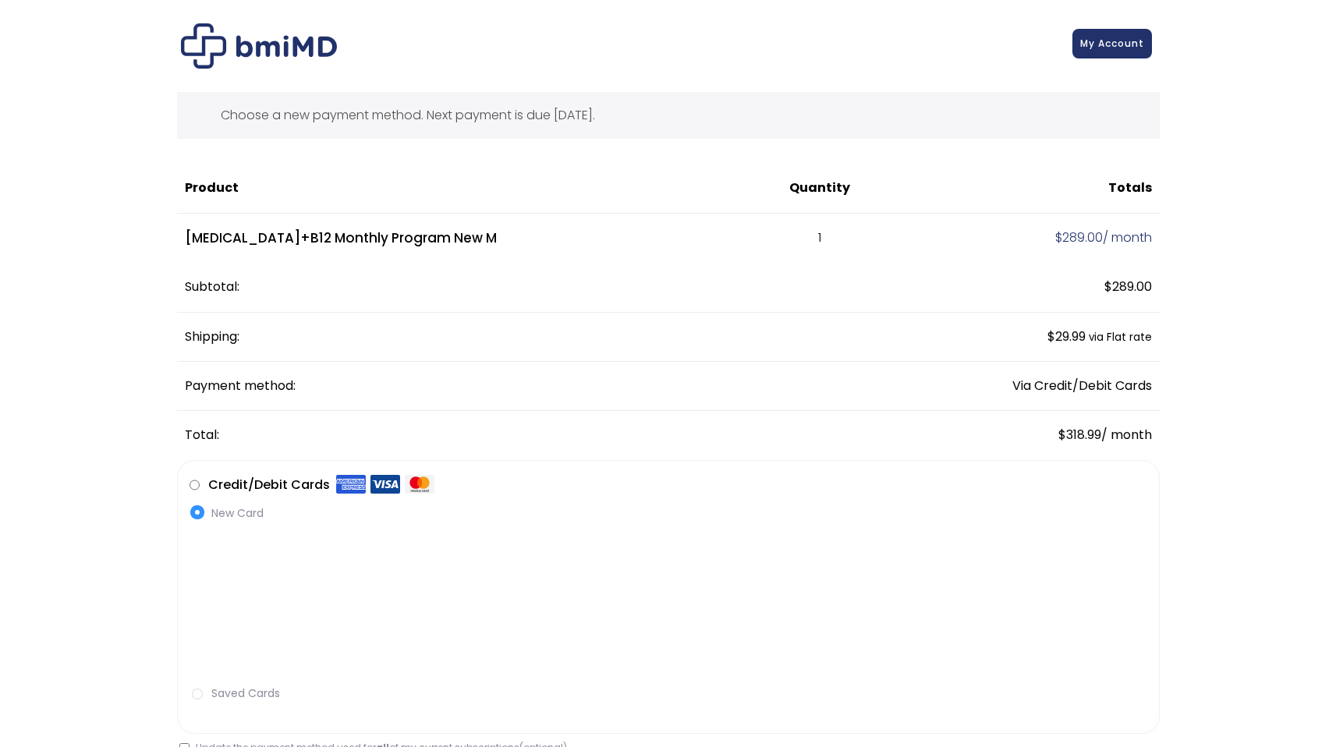
click at [1106, 50] on link "My Account" at bounding box center [1112, 44] width 80 height 30
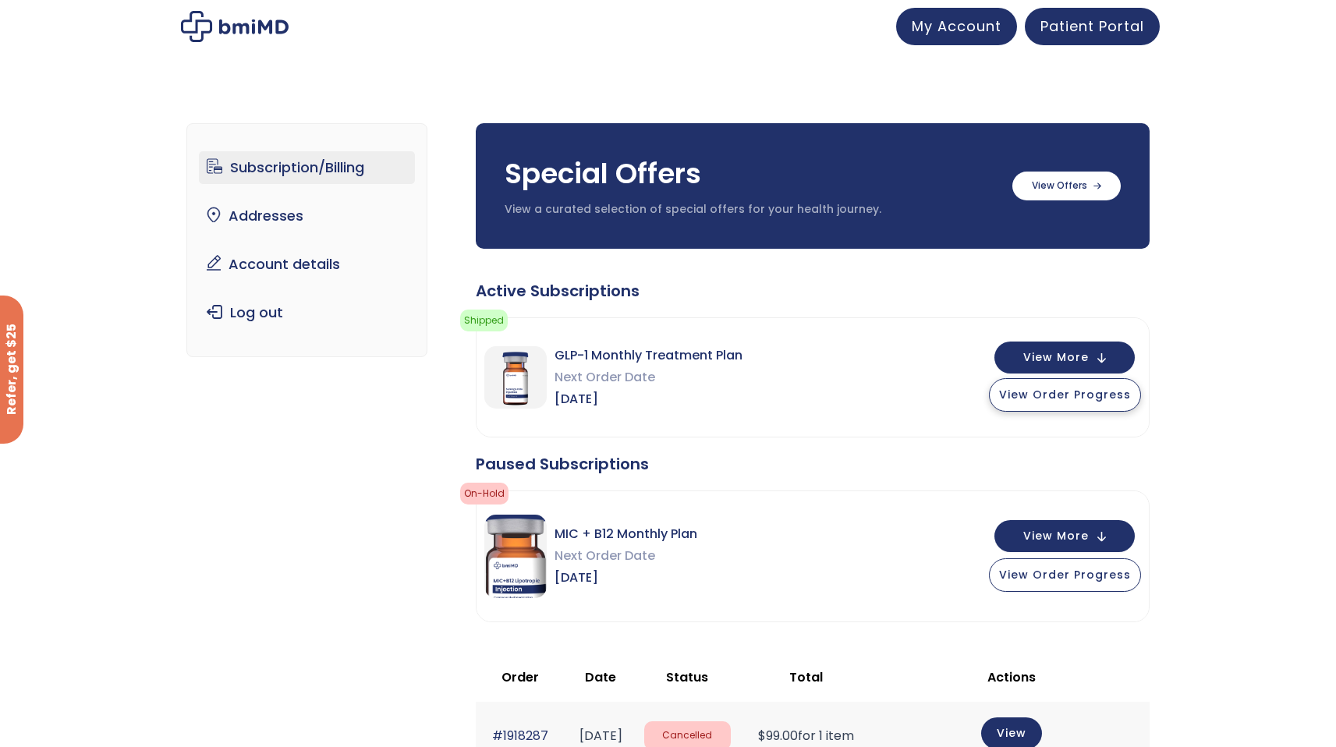
click at [1044, 403] on button "View Order Progress" at bounding box center [1065, 395] width 152 height 34
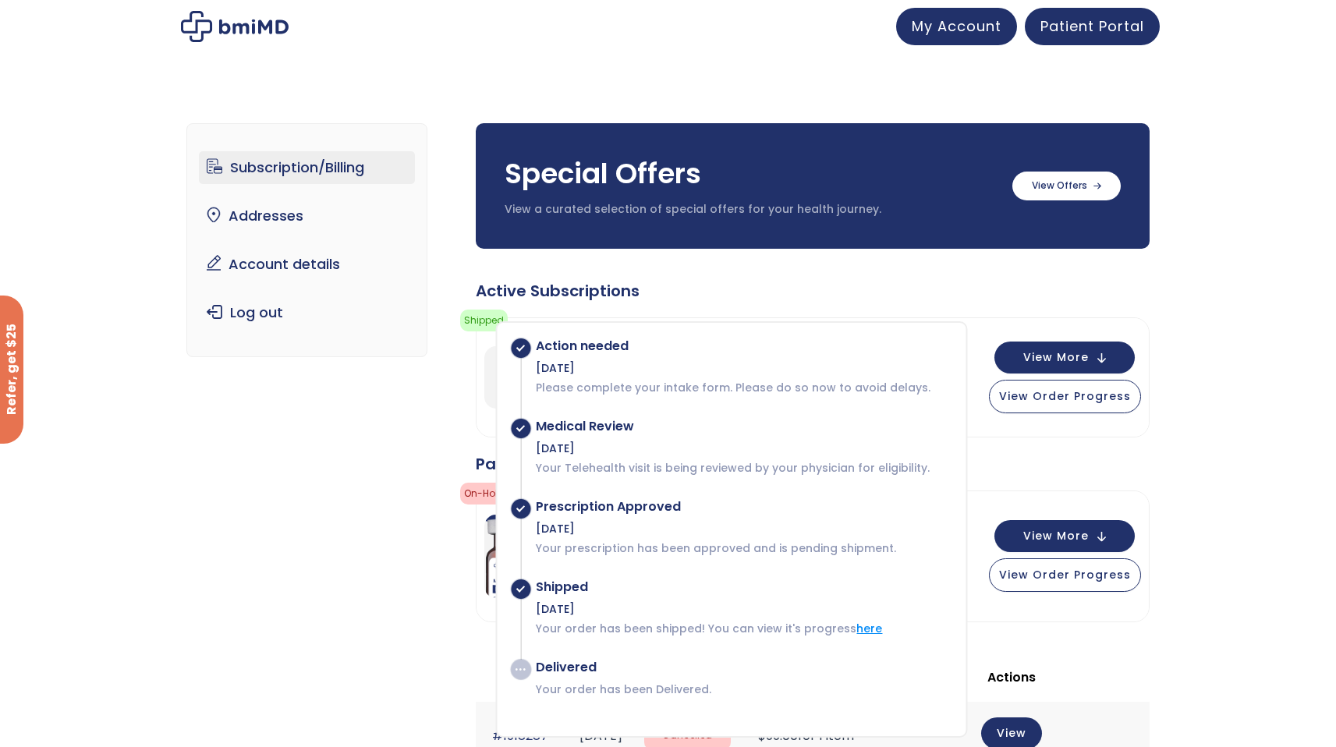
click at [864, 629] on link "here" at bounding box center [869, 629] width 26 height 16
click at [1035, 359] on span "View More" at bounding box center [1055, 356] width 65 height 10
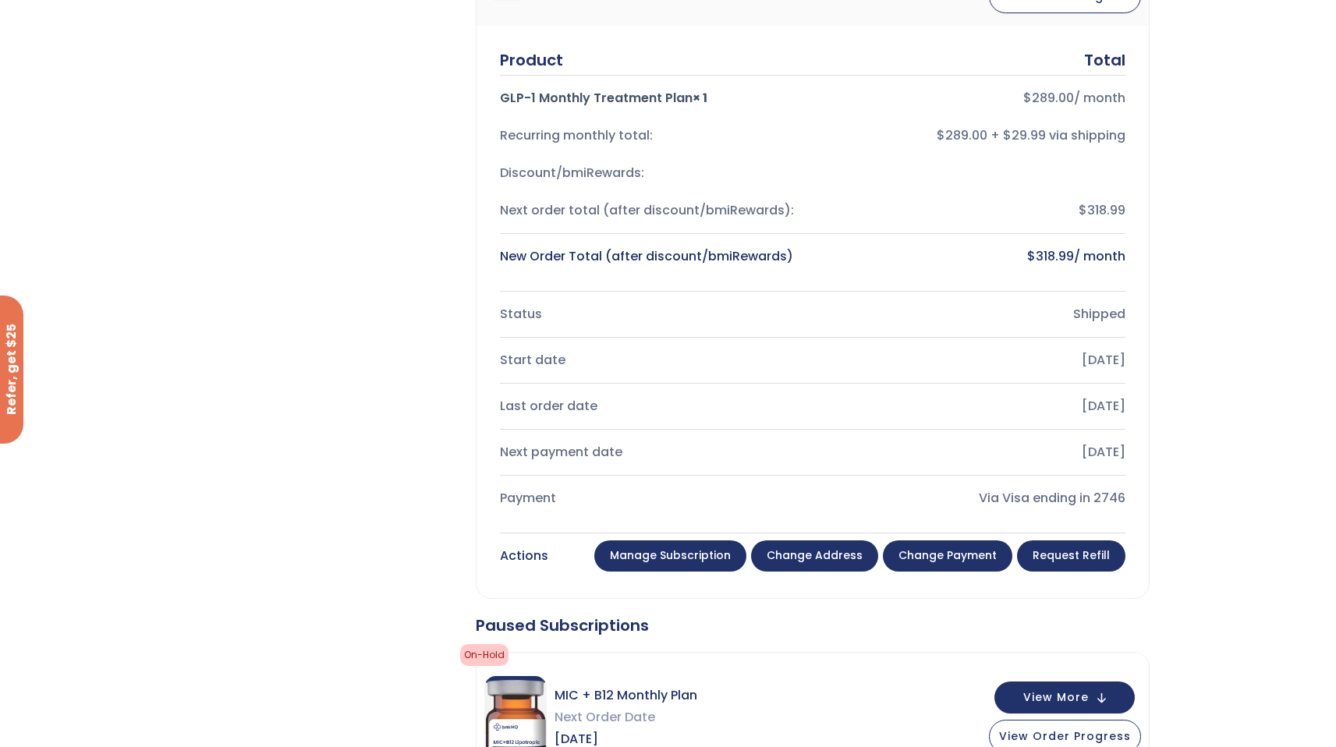
scroll to position [437, 0]
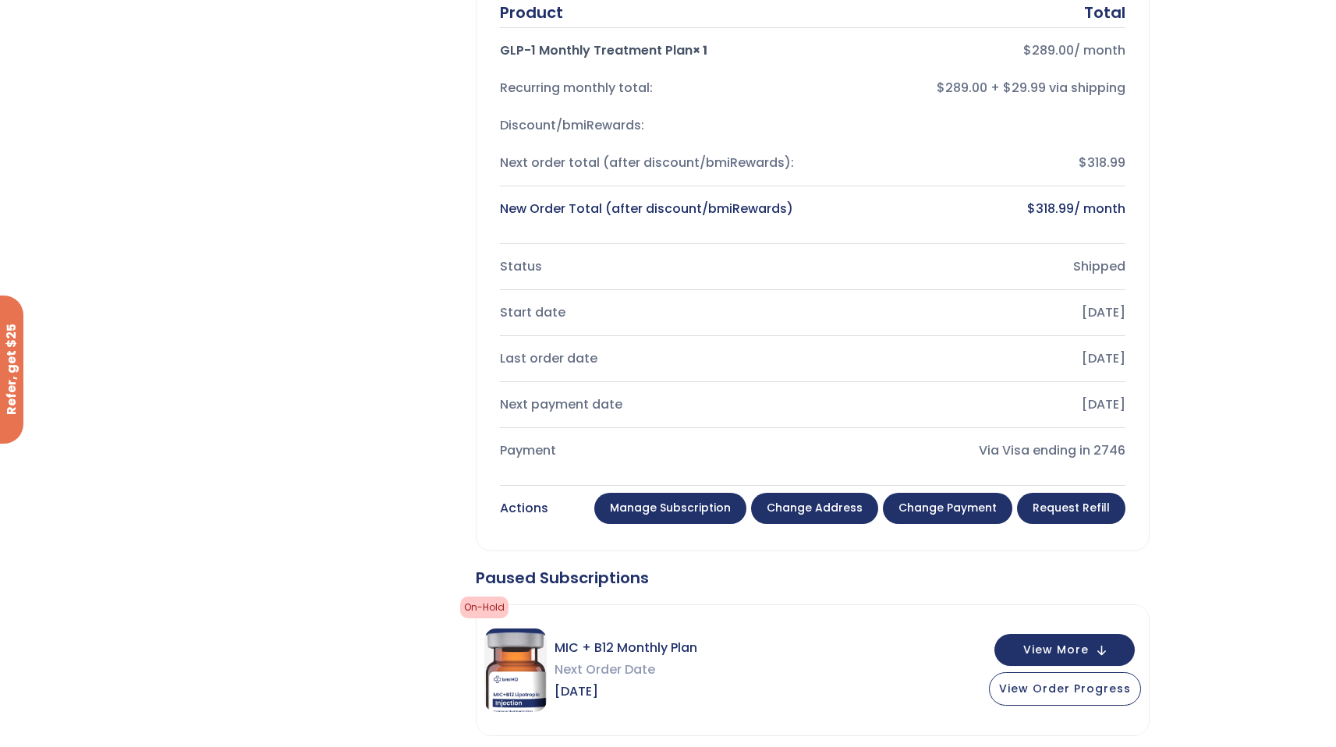
click at [919, 502] on link "Change payment" at bounding box center [947, 508] width 129 height 31
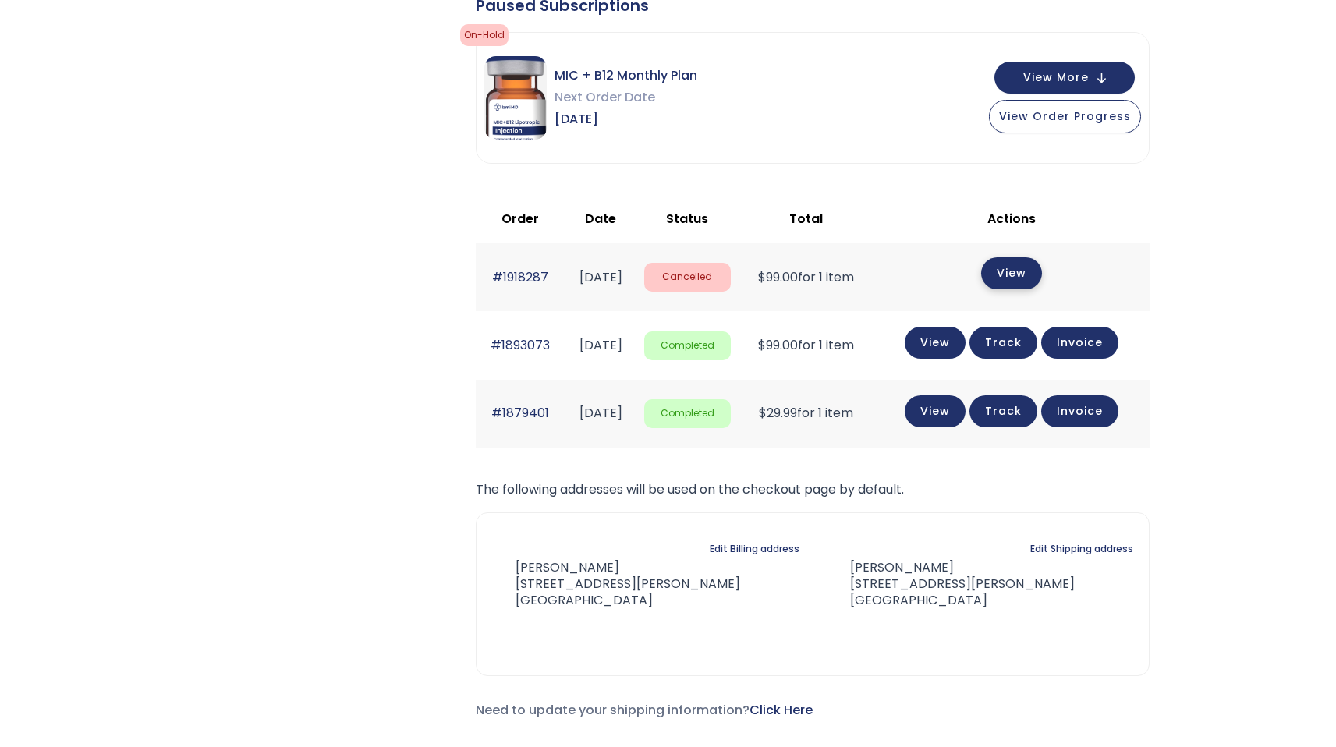
click at [1021, 284] on link "View" at bounding box center [1011, 273] width 61 height 32
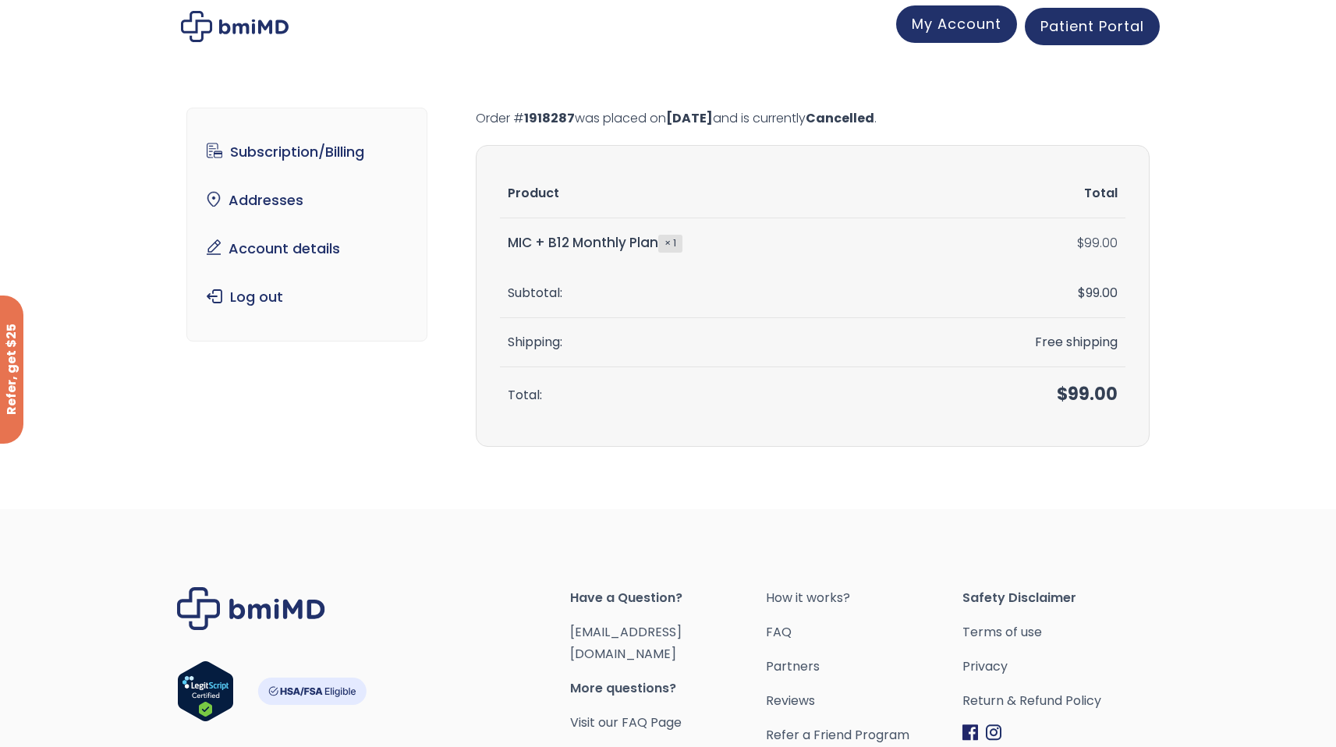
click at [933, 34] on link "My Account" at bounding box center [956, 23] width 121 height 37
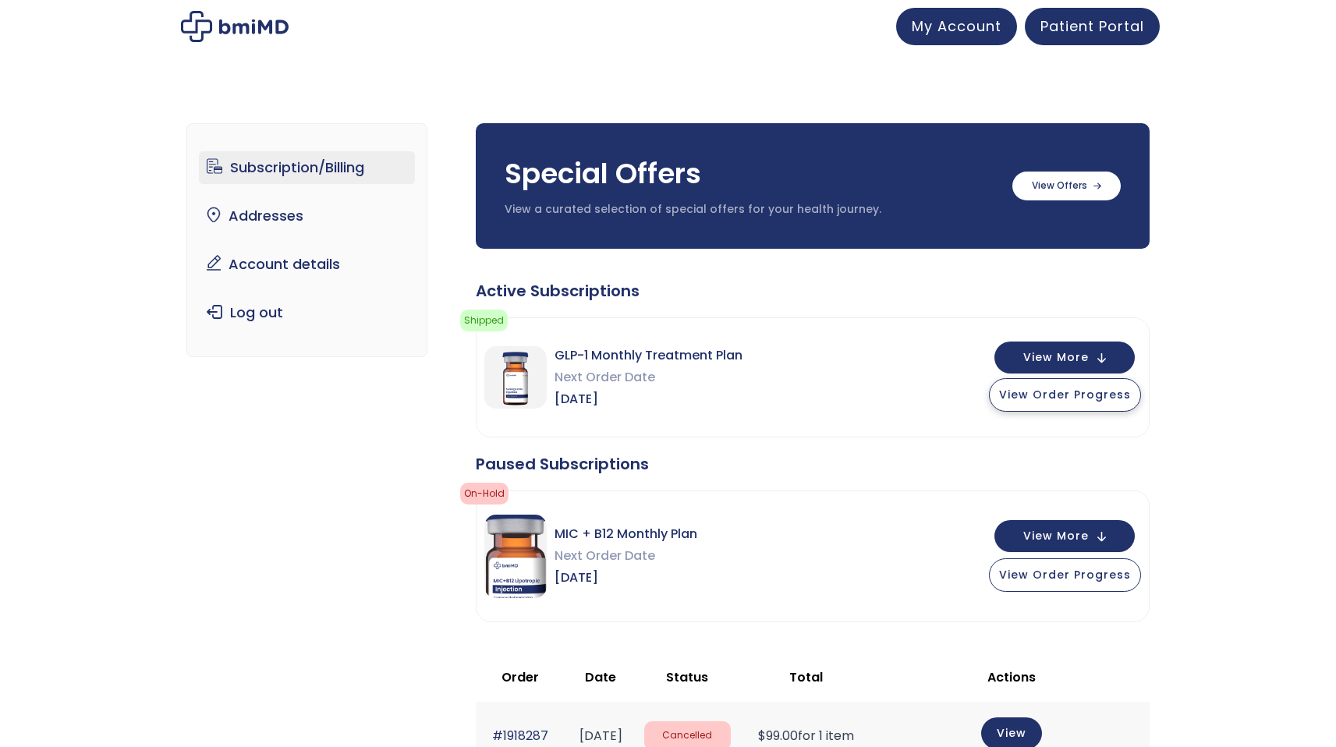
click at [1048, 388] on span "View Order Progress" at bounding box center [1065, 395] width 132 height 16
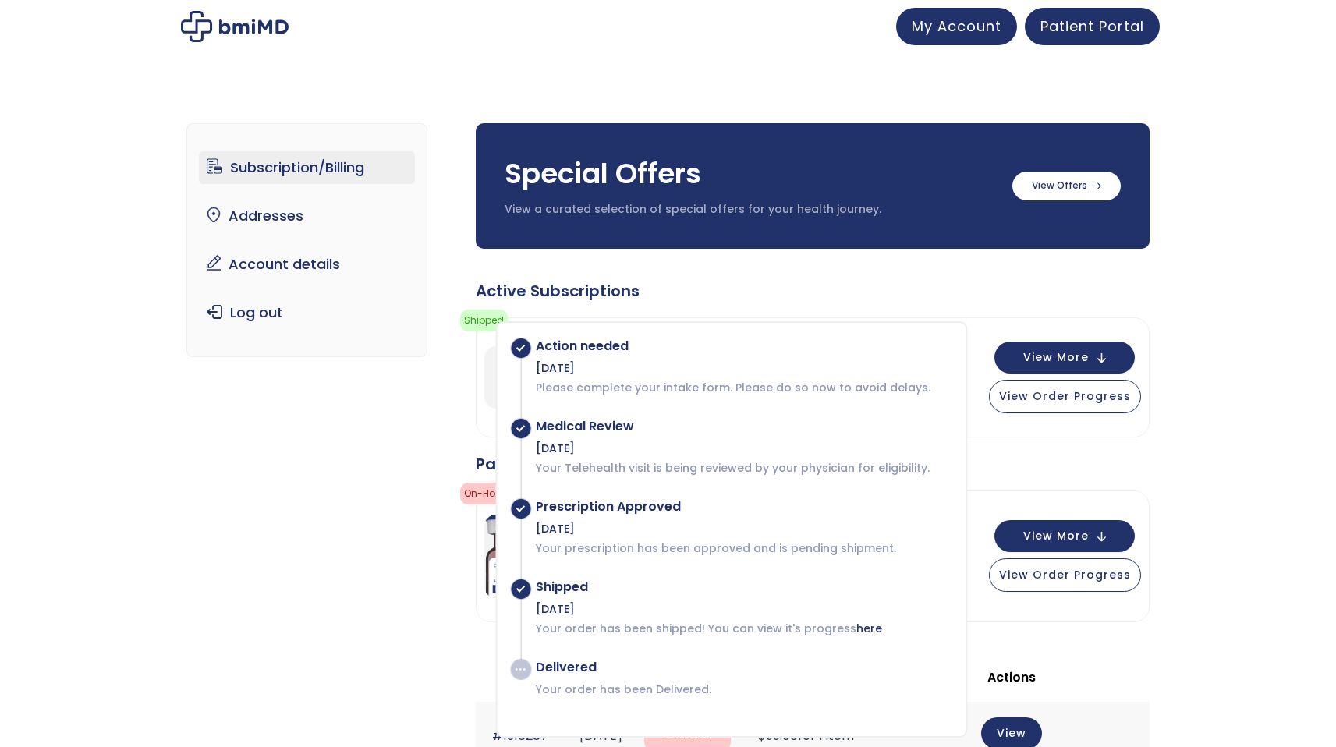
click at [353, 585] on div "Subscription/Billing bmiRewards Addresses Account details Submit a Review Log o…" at bounding box center [667, 657] width 963 height 1131
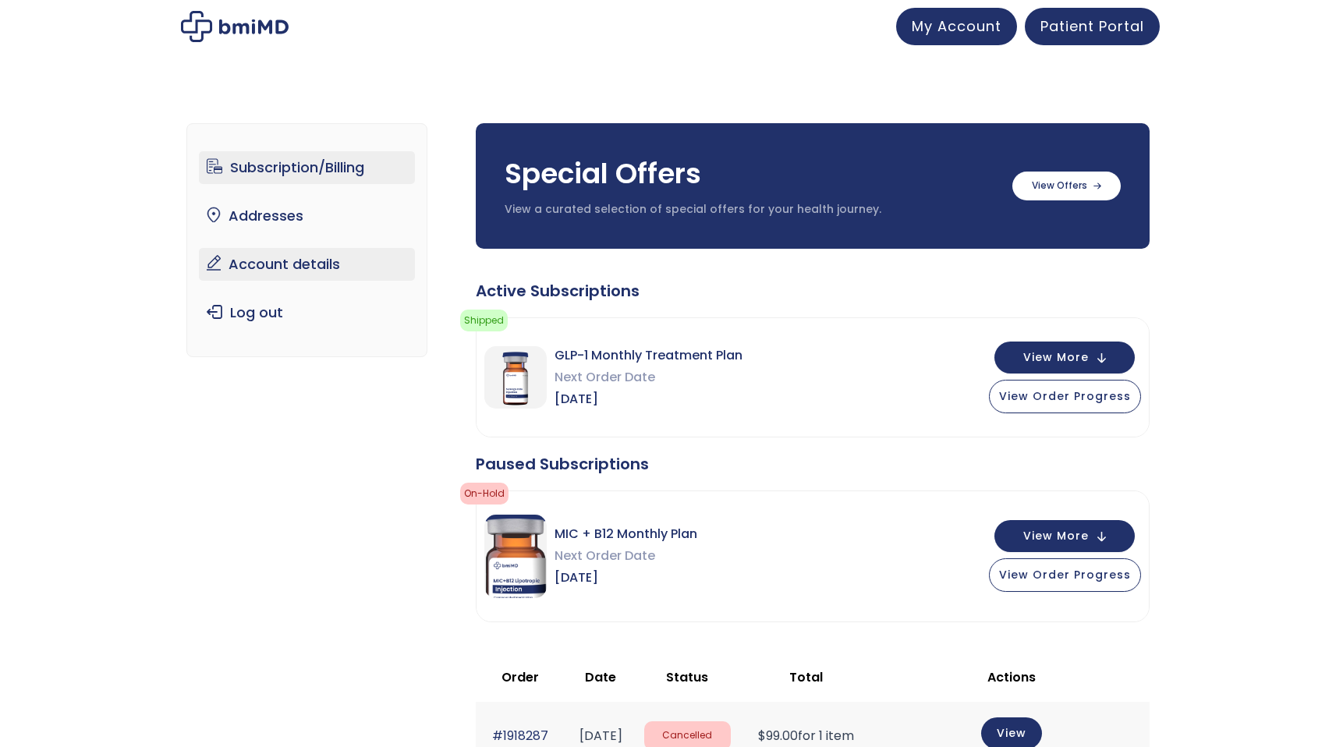
click at [313, 268] on link "Account details" at bounding box center [307, 264] width 216 height 33
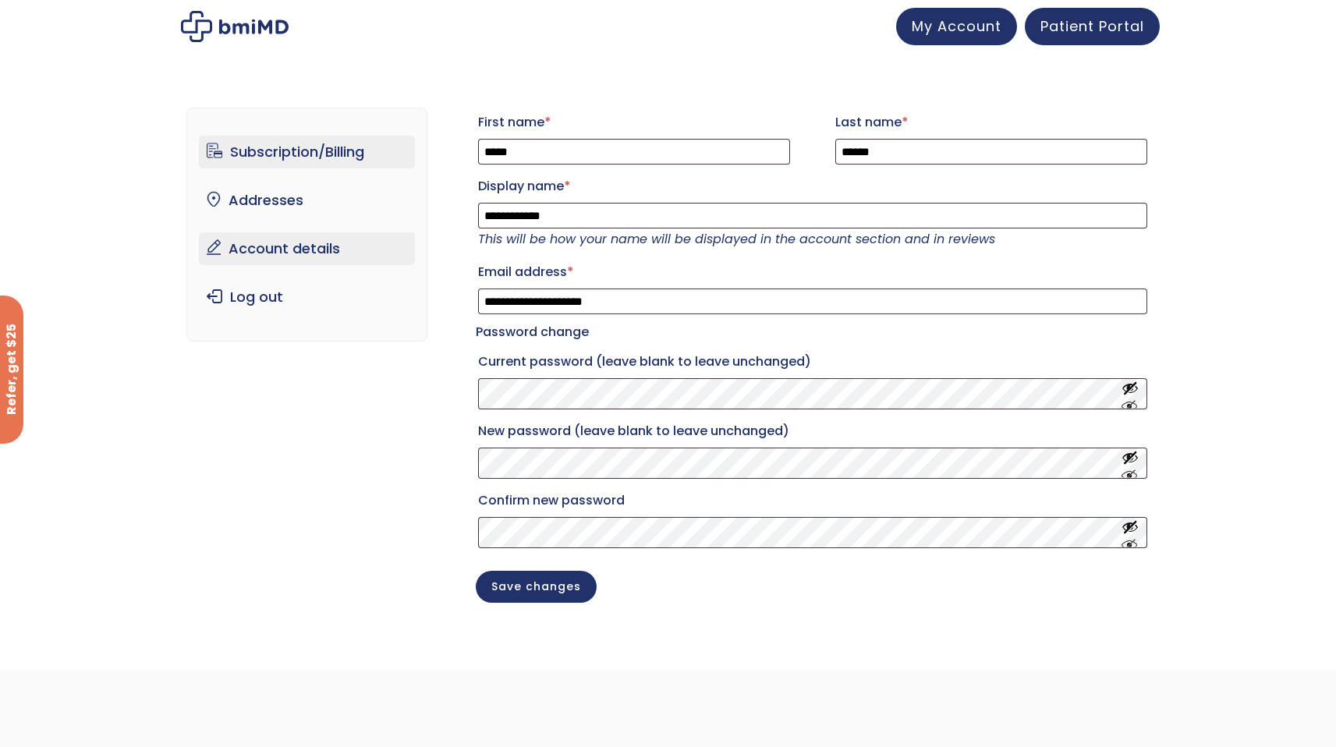
click at [331, 150] on link "Subscription/Billing" at bounding box center [307, 152] width 216 height 33
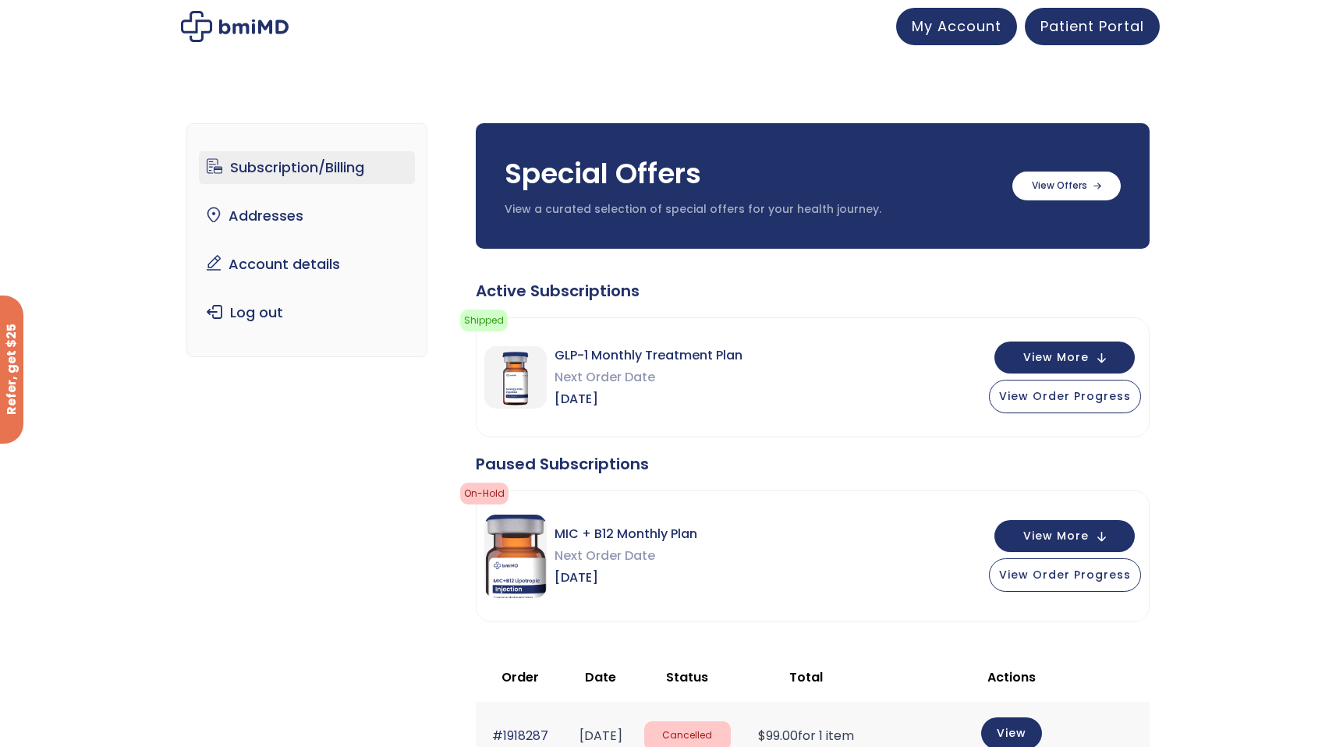
click at [1283, 474] on div "Subscription/Billing bmiRewards Addresses Account details Submit a Review Log o…" at bounding box center [668, 663] width 1336 height 1142
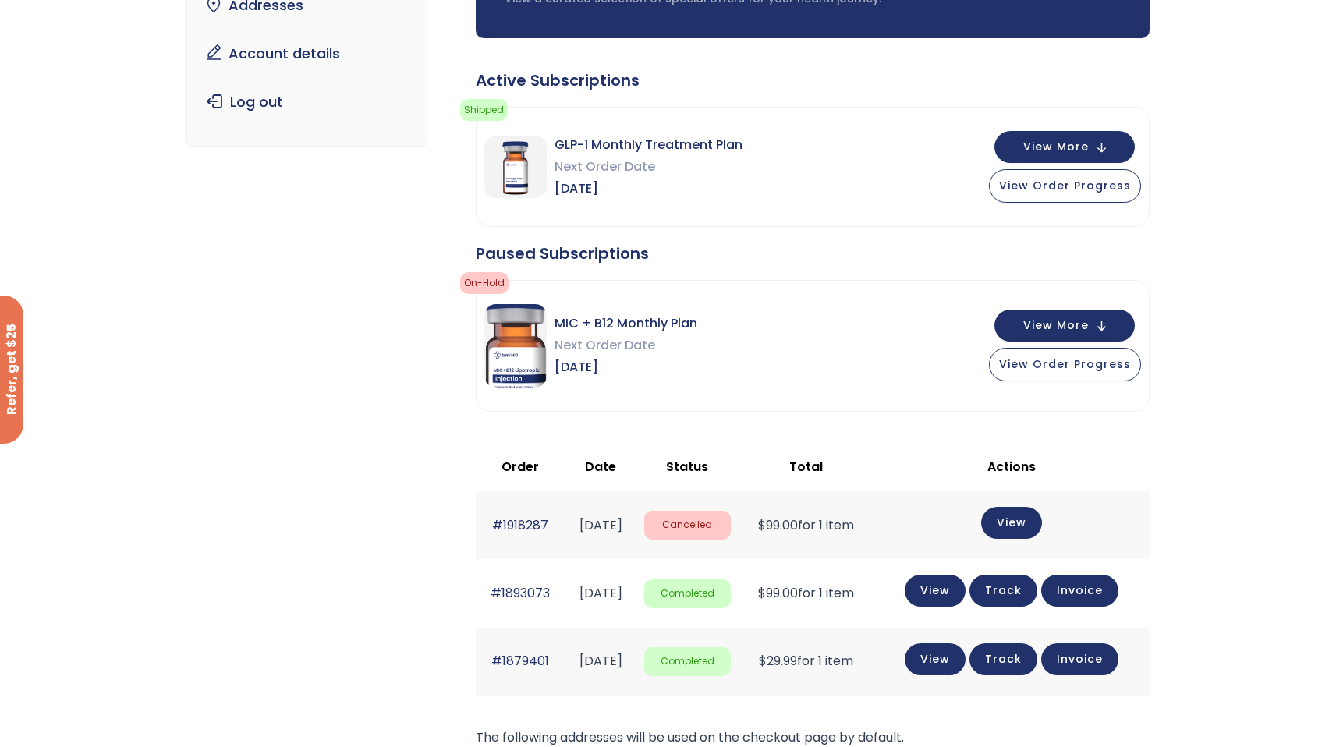
scroll to position [218, 0]
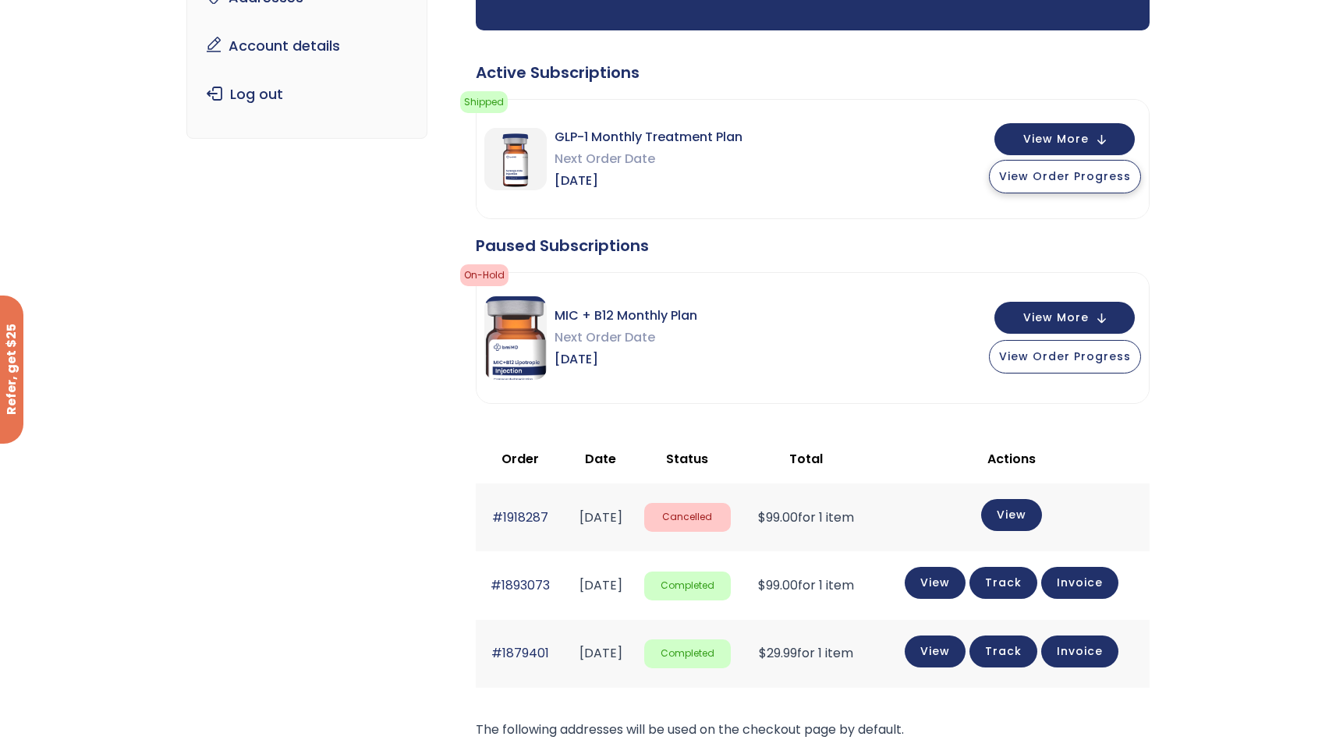
click at [1080, 180] on span "View Order Progress" at bounding box center [1065, 176] width 132 height 16
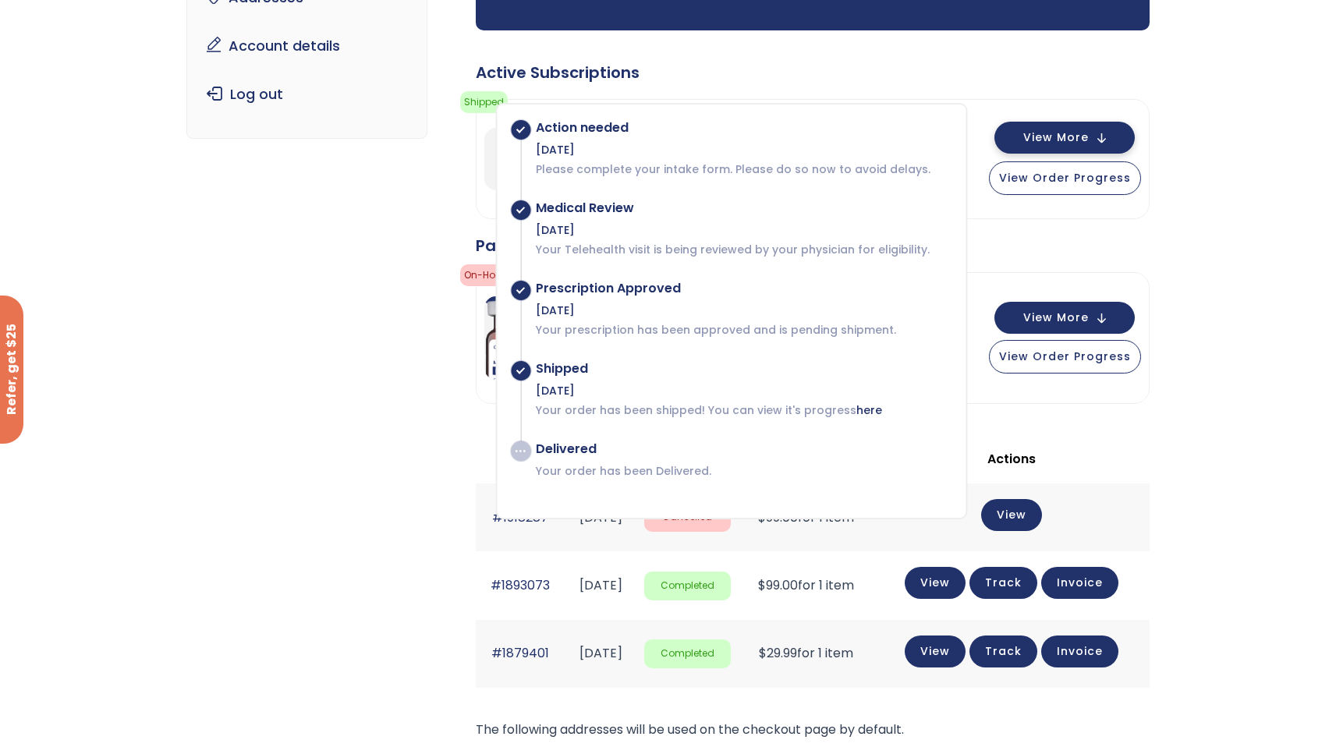
click at [1034, 143] on span "View More" at bounding box center [1055, 138] width 65 height 10
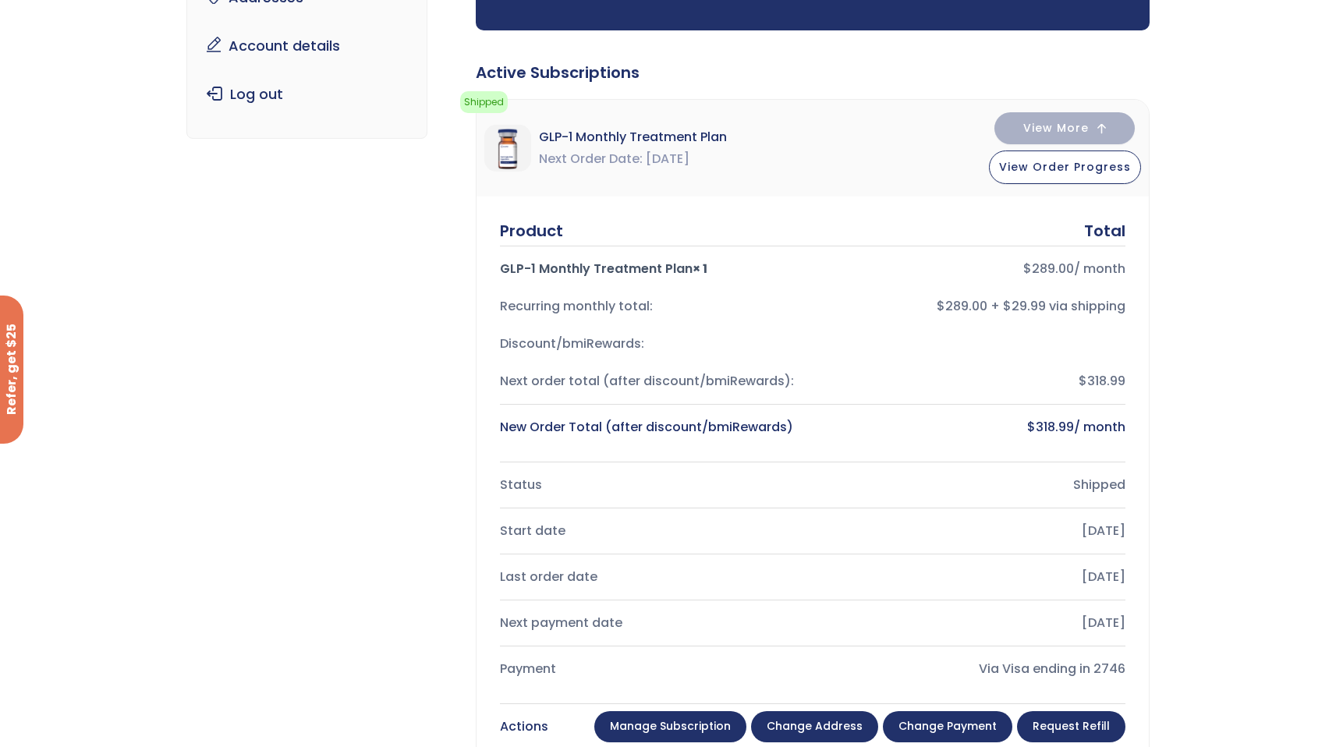
click at [332, 580] on div "Subscription/Billing bmiRewards Addresses Account details Submit a Review Log o…" at bounding box center [667, 714] width 963 height 1681
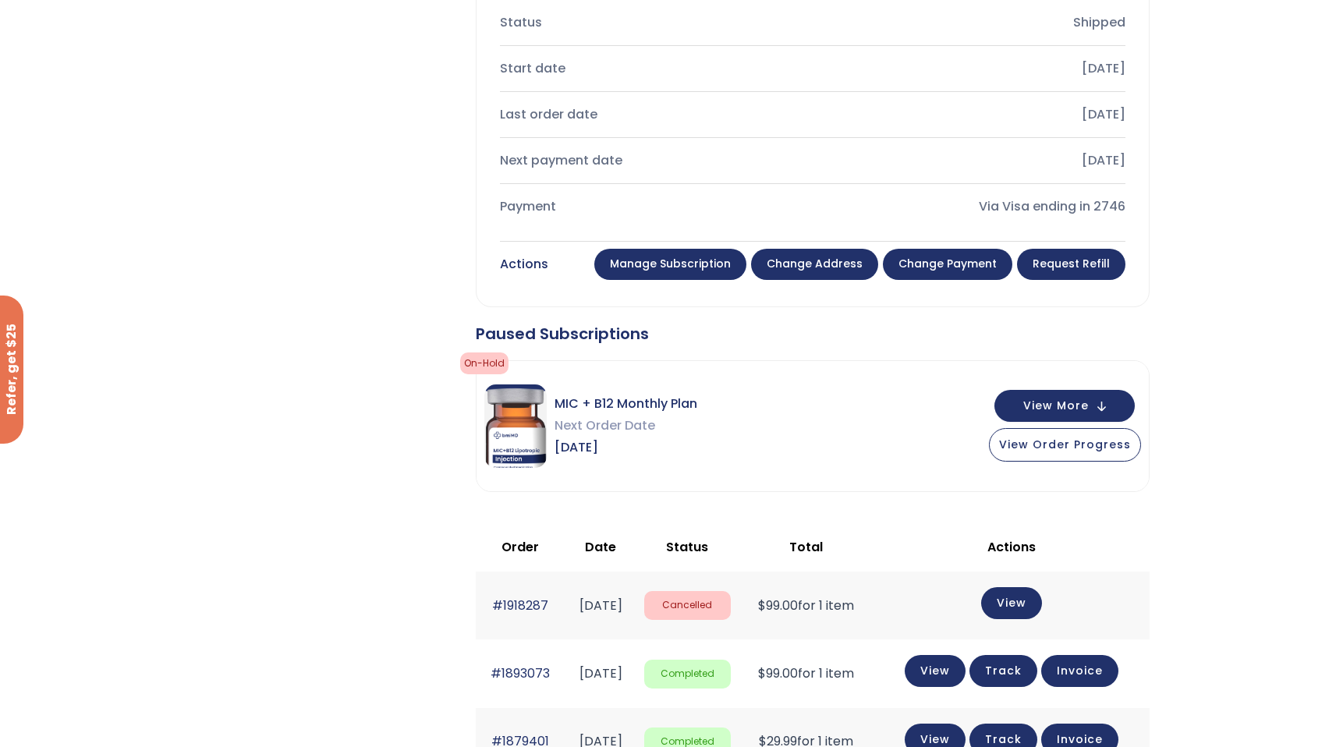
scroll to position [717, 0]
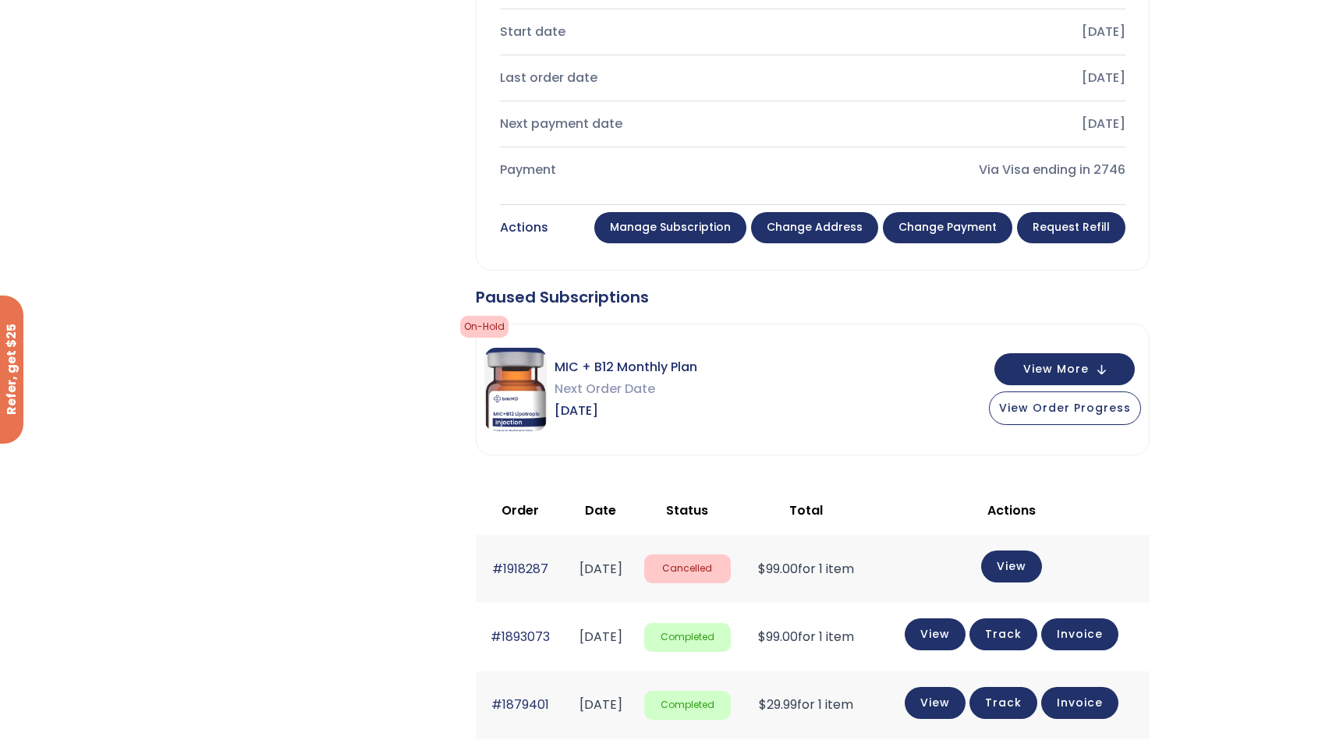
click at [710, 230] on link "Manage Subscription" at bounding box center [670, 227] width 152 height 31
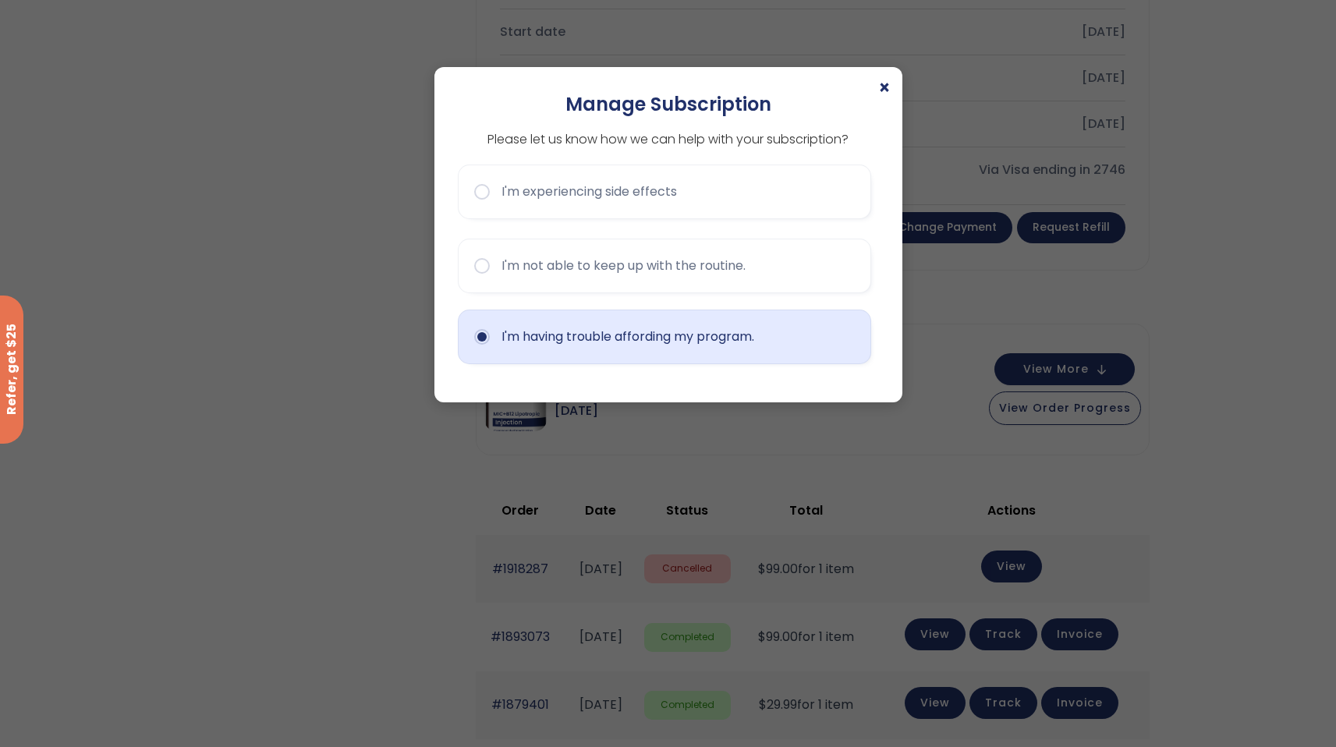
click at [770, 339] on button "I'm having trouble affording my program." at bounding box center [664, 337] width 413 height 55
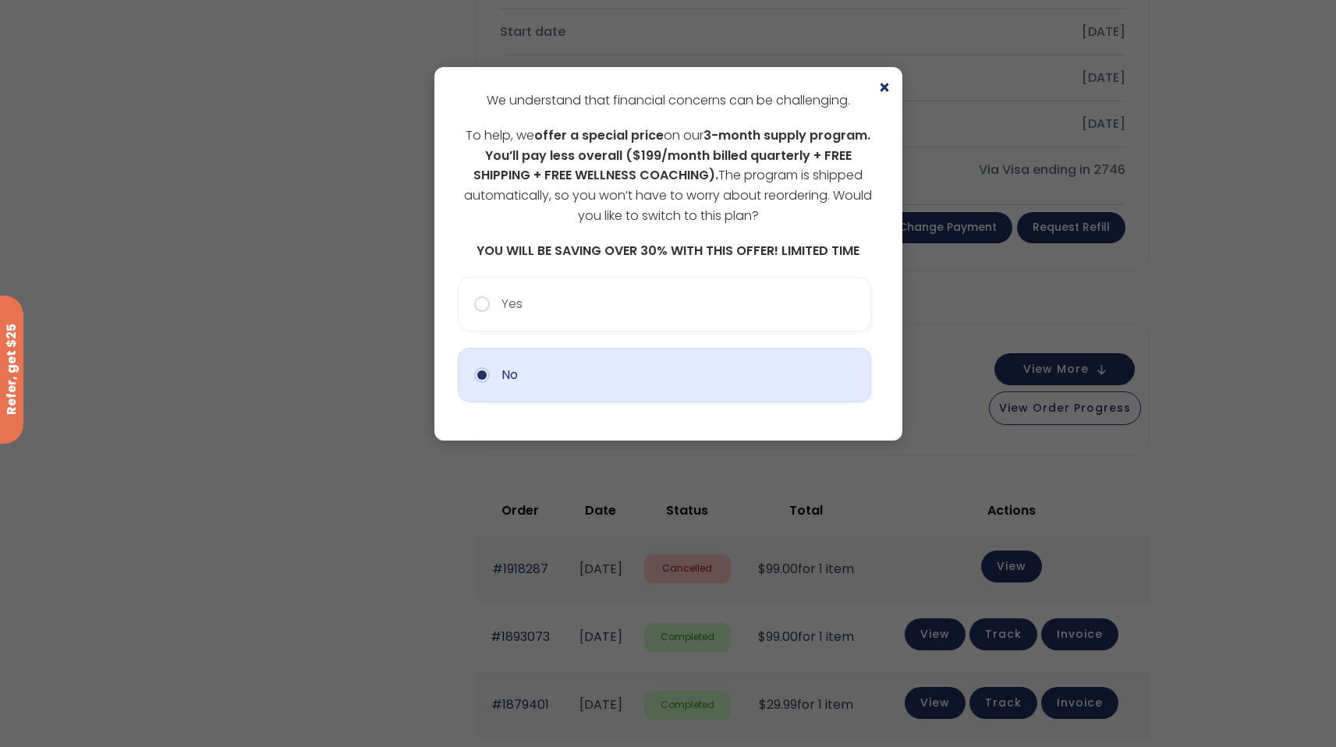
click at [734, 377] on button "No" at bounding box center [664, 375] width 413 height 55
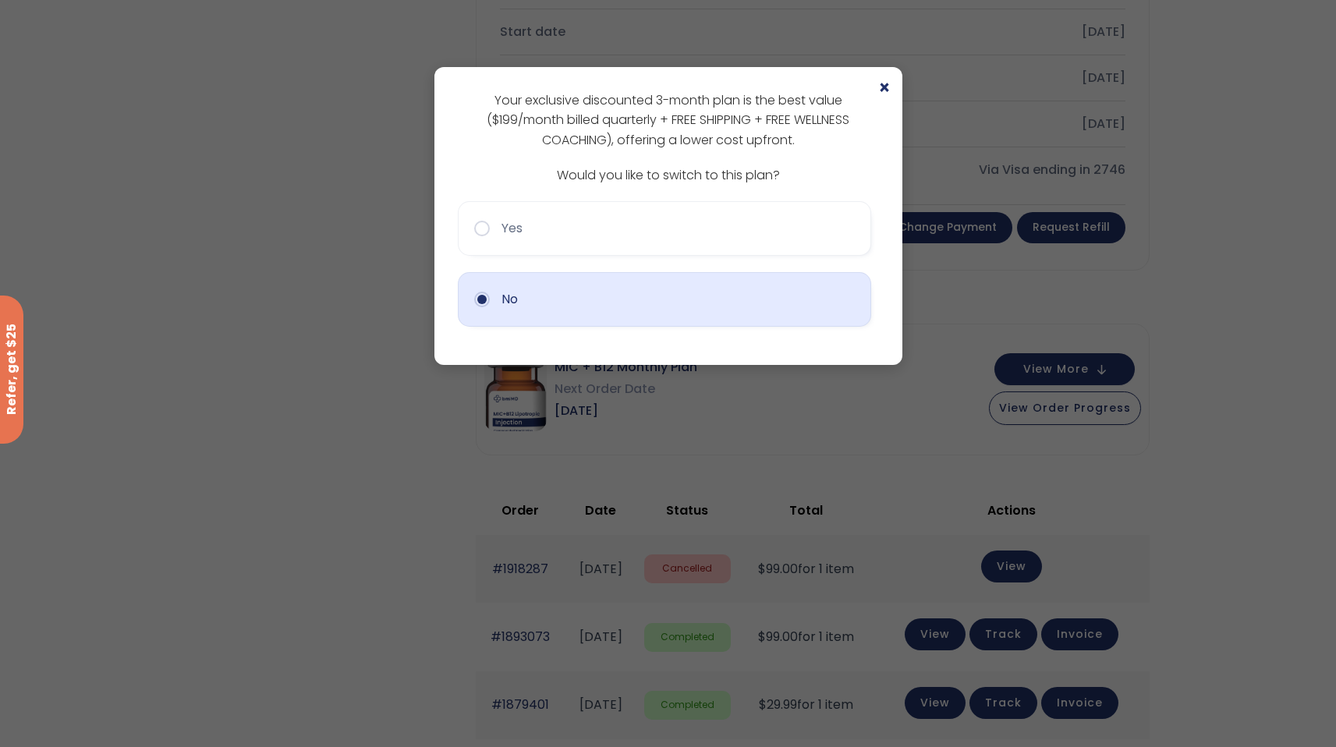
click at [684, 296] on button "No" at bounding box center [664, 299] width 413 height 55
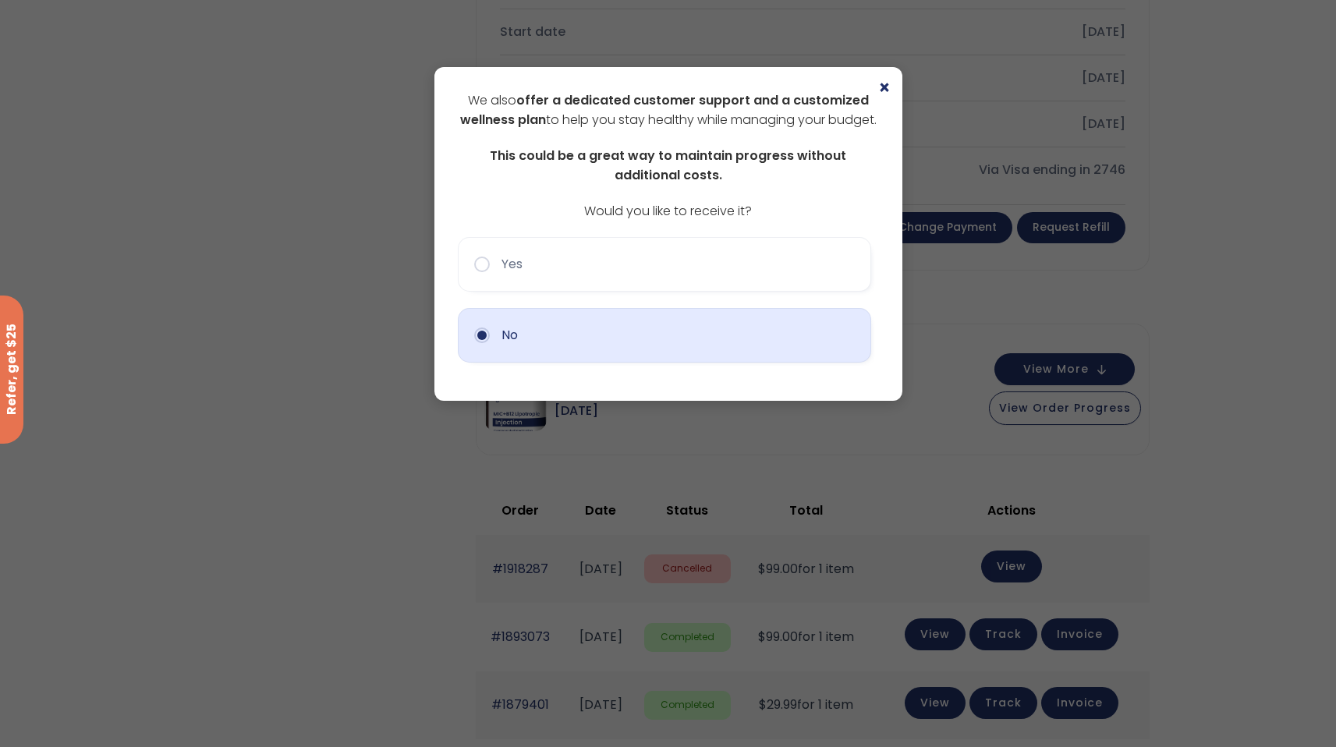
click at [684, 363] on button "No" at bounding box center [664, 335] width 413 height 55
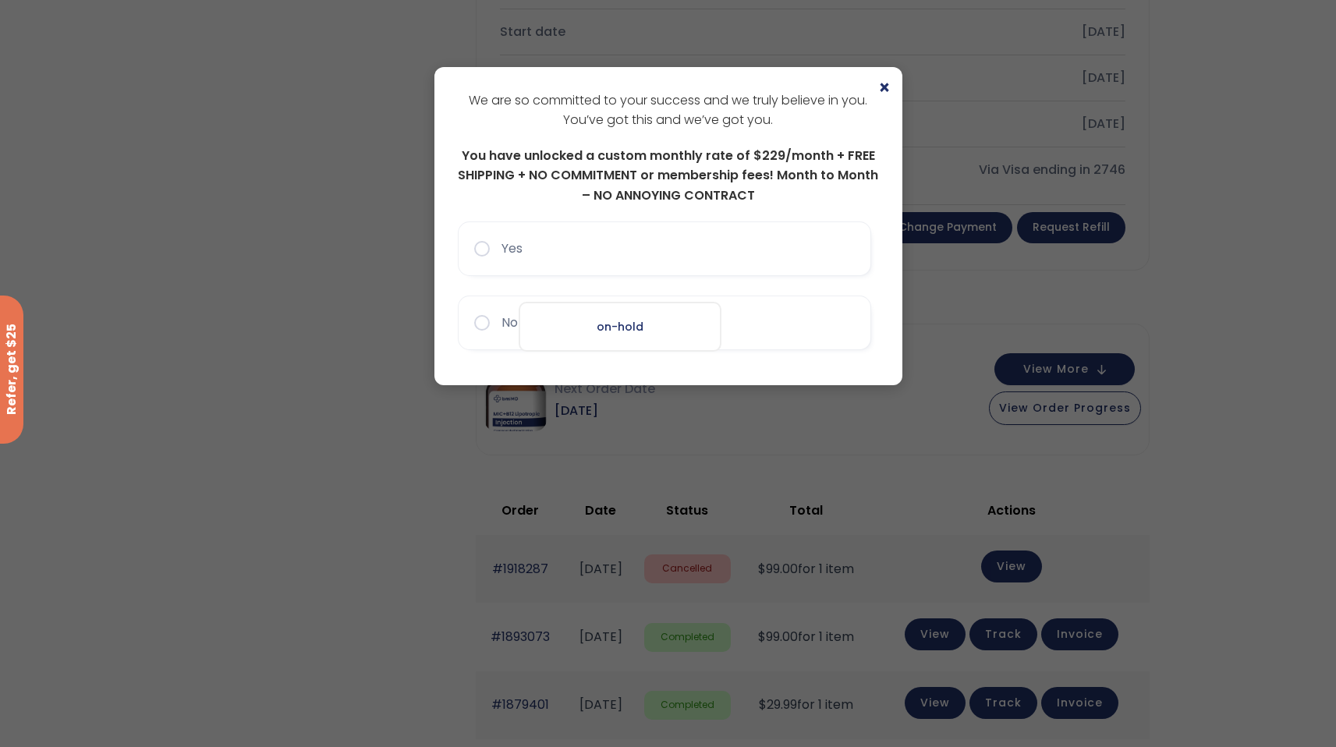
click at [677, 340] on div "on-hold" at bounding box center [619, 327] width 203 height 50
click at [653, 335] on div "on-hold" at bounding box center [619, 327] width 203 height 50
click at [628, 325] on div "on-hold" at bounding box center [619, 327] width 203 height 50
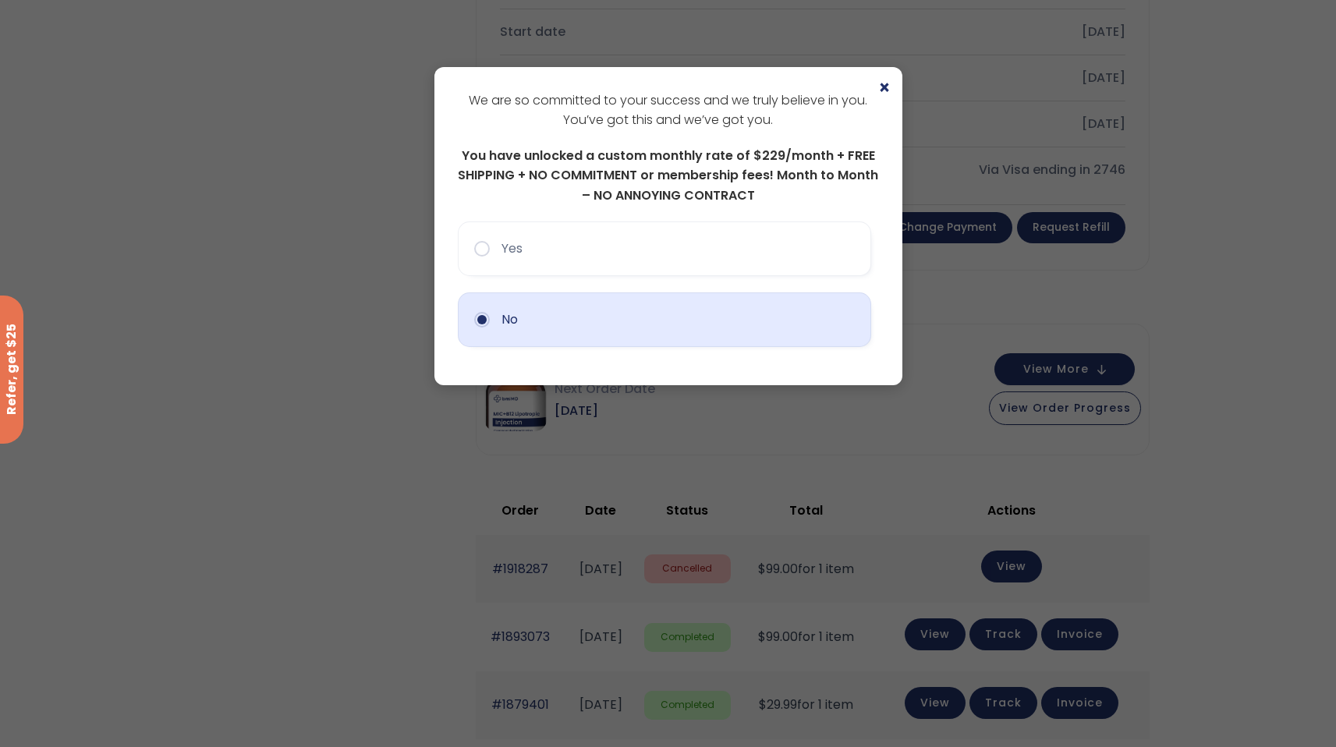
click at [797, 321] on button "No" at bounding box center [664, 319] width 413 height 55
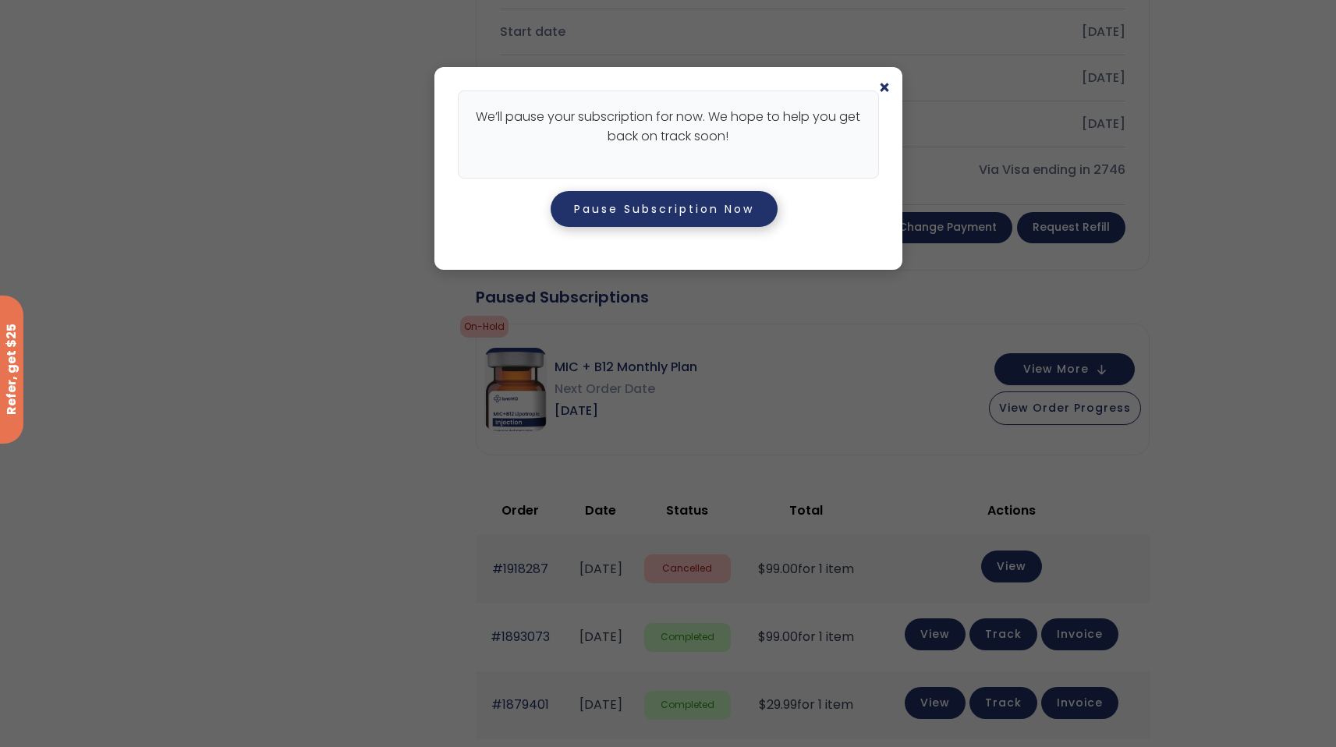
click at [725, 220] on button "Pause Subscription Now" at bounding box center [663, 209] width 227 height 36
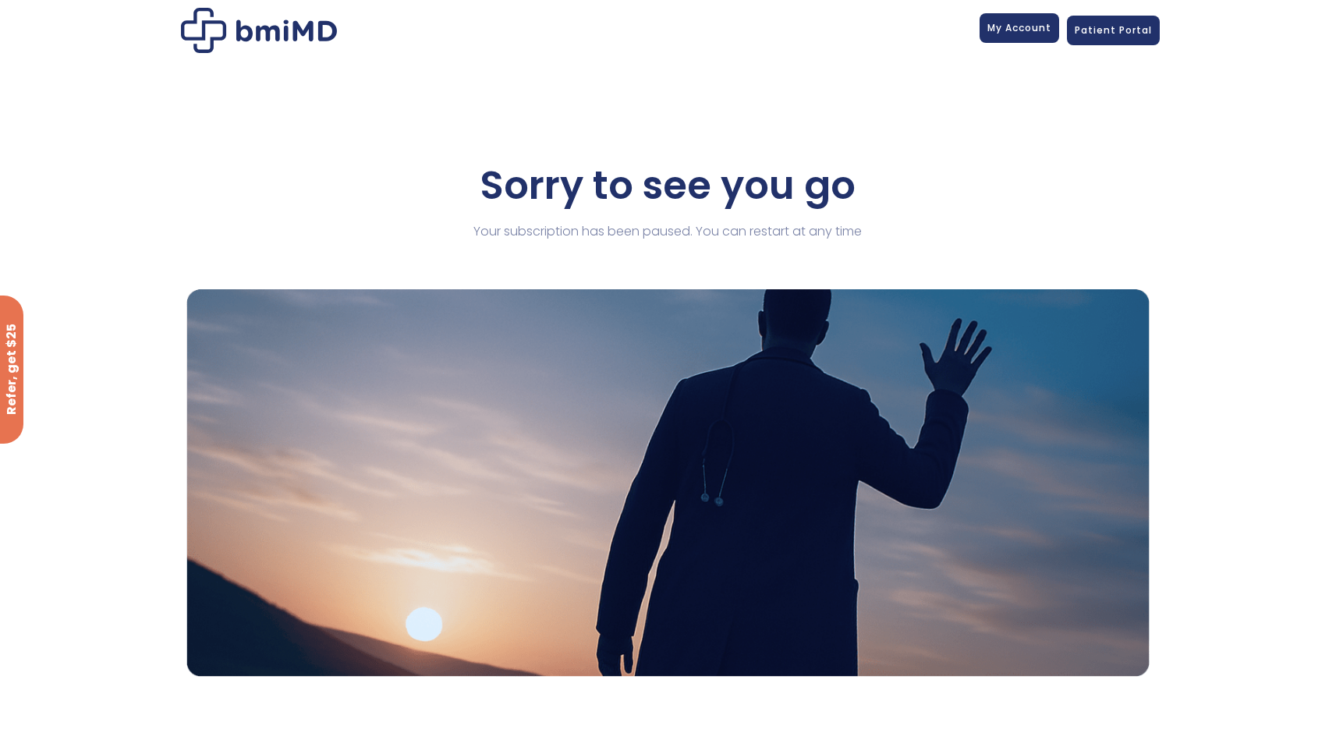
click at [1023, 35] on link "My Account" at bounding box center [1019, 28] width 80 height 30
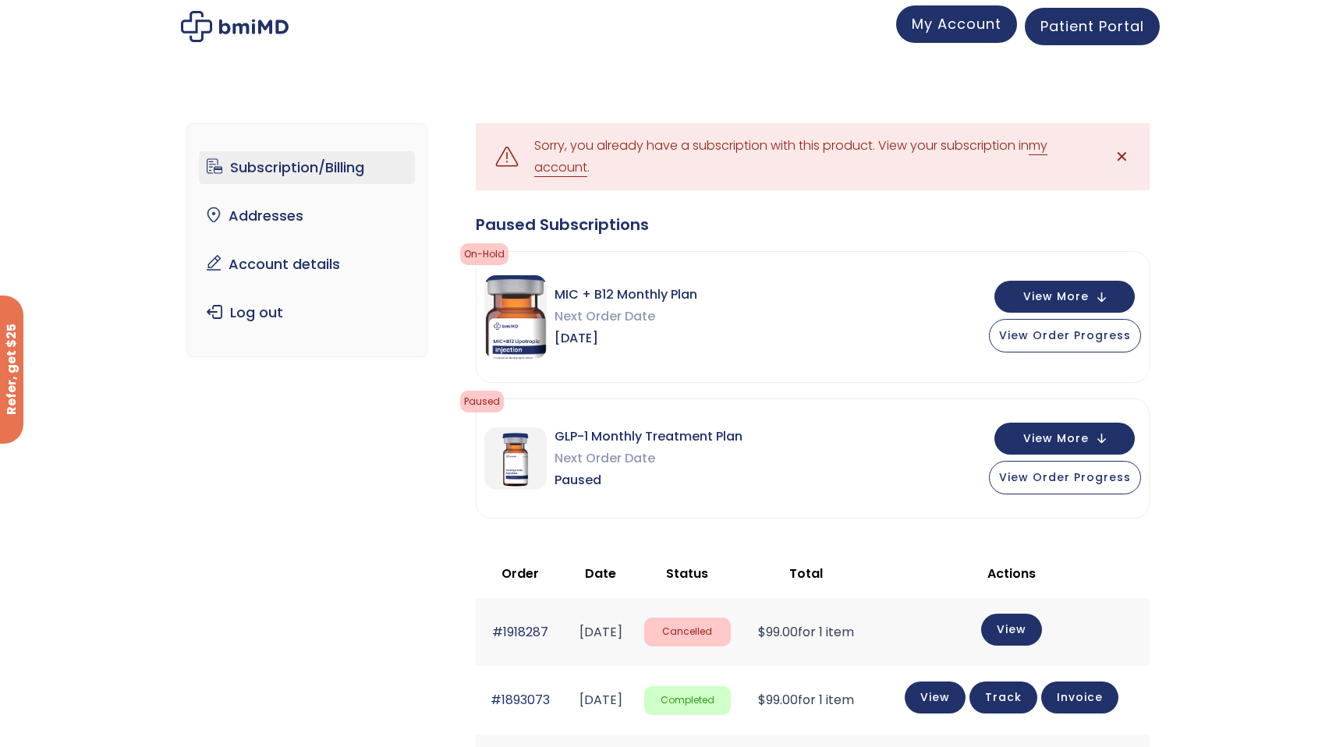
click at [993, 34] on link "My Account" at bounding box center [956, 23] width 121 height 37
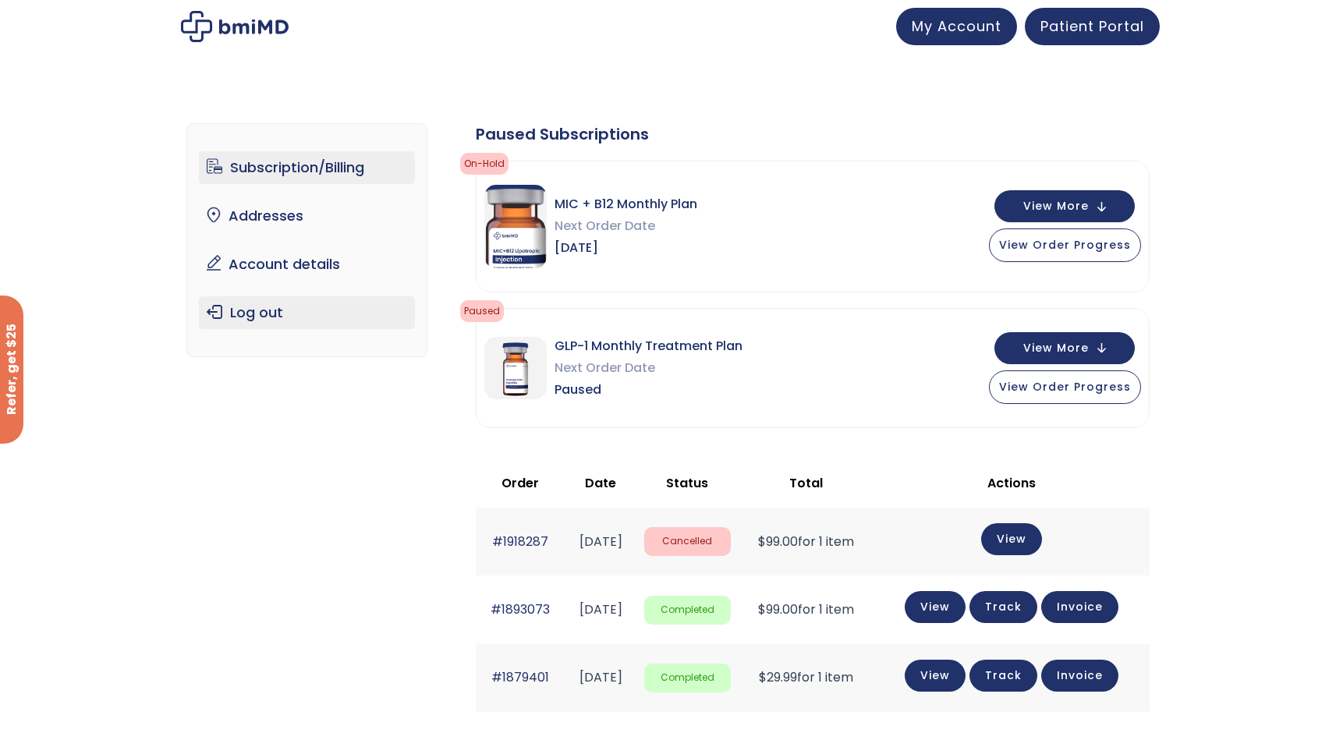
click at [248, 317] on link "Log out" at bounding box center [307, 312] width 216 height 33
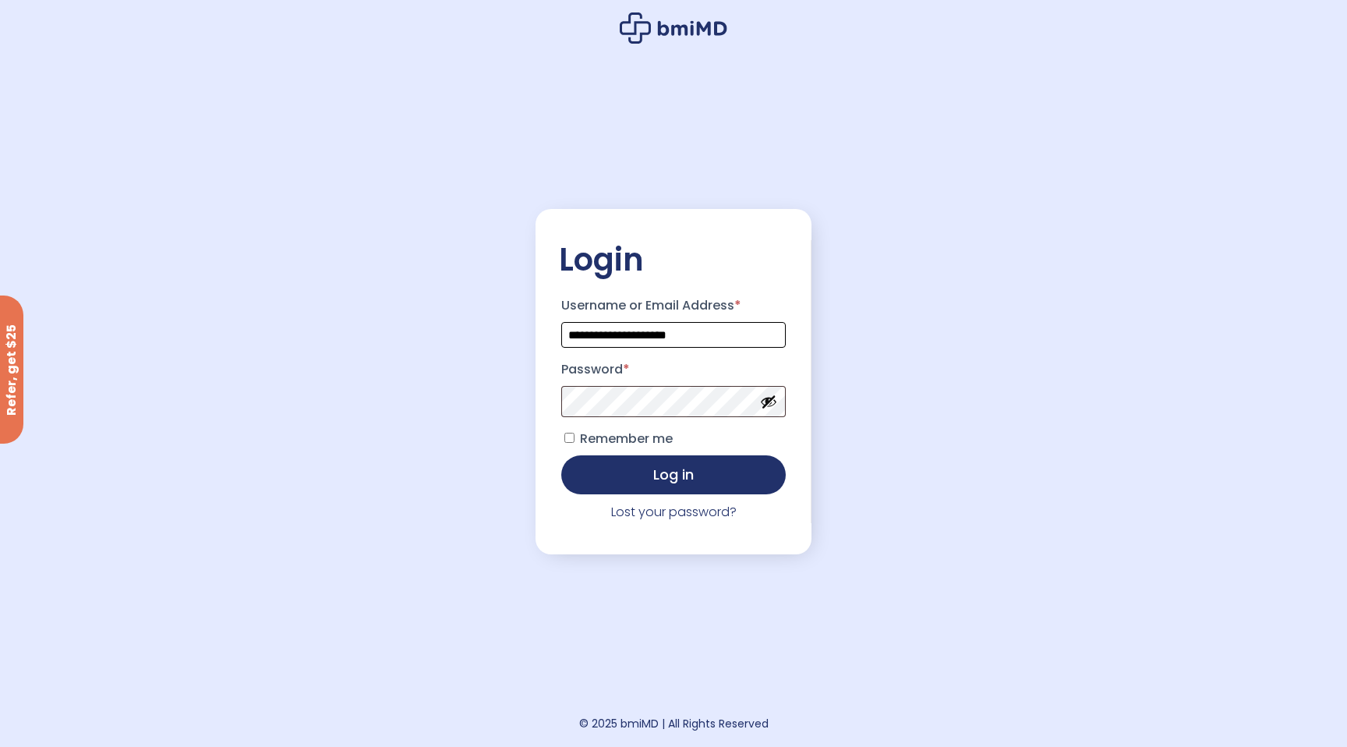
click at [742, 338] on input "**********" at bounding box center [673, 335] width 225 height 26
type input "*"
type input "**********"
click at [561, 455] on button "Log in" at bounding box center [673, 474] width 225 height 39
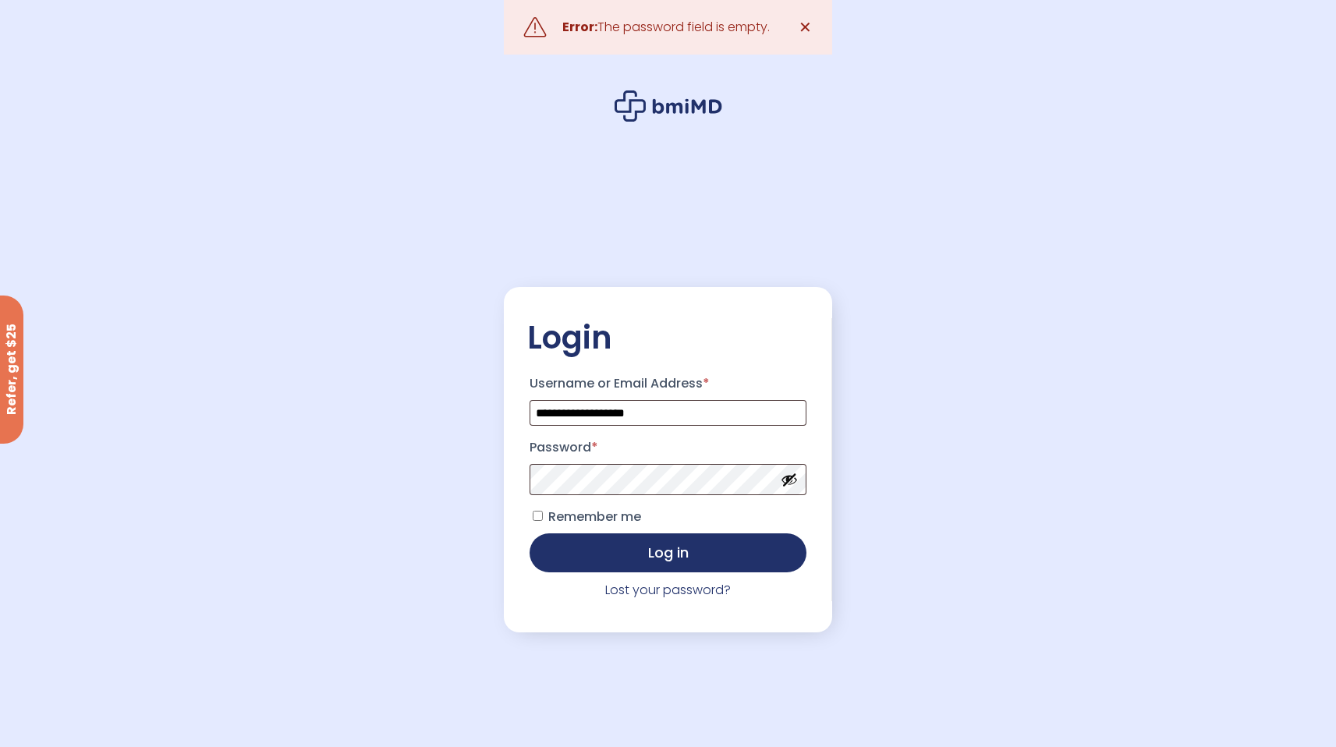
click at [901, 235] on div "**********" at bounding box center [668, 412] width 1336 height 825
click at [529, 533] on button "Log in" at bounding box center [668, 552] width 278 height 39
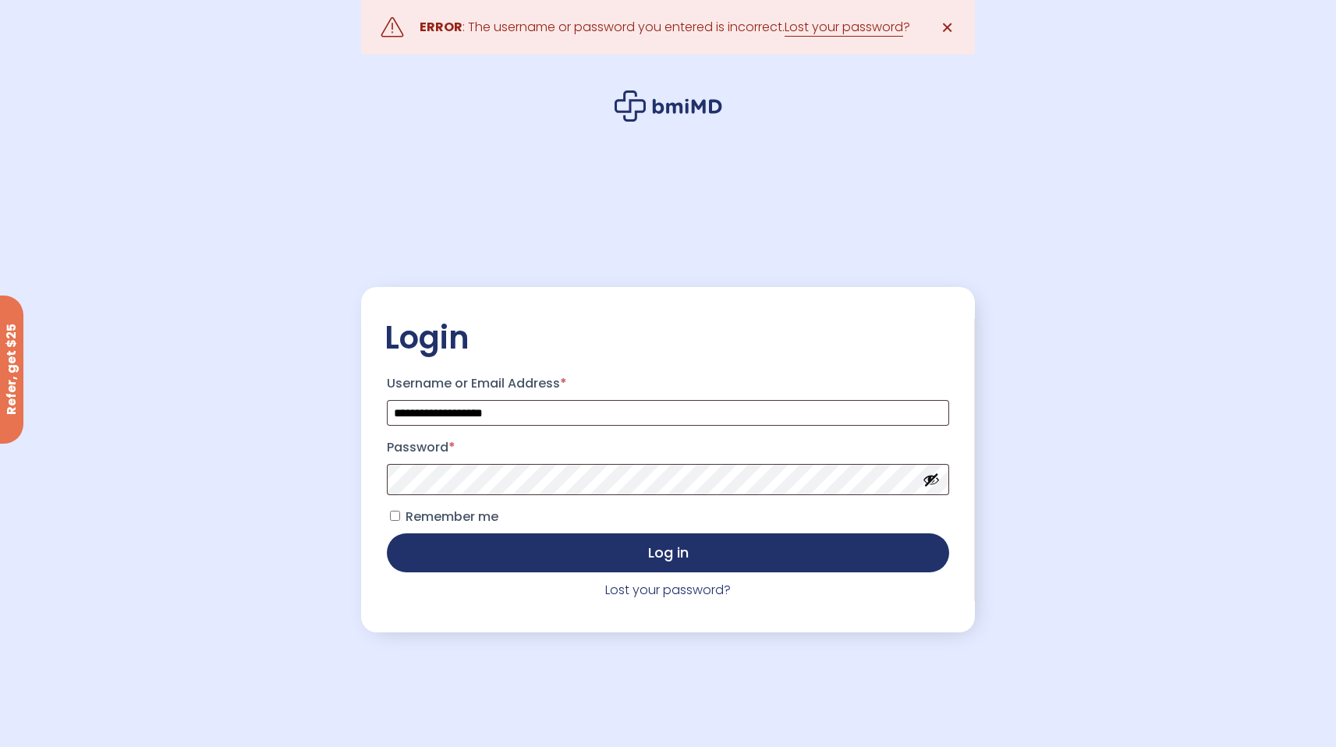
click at [949, 29] on span "✕" at bounding box center [946, 27] width 13 height 22
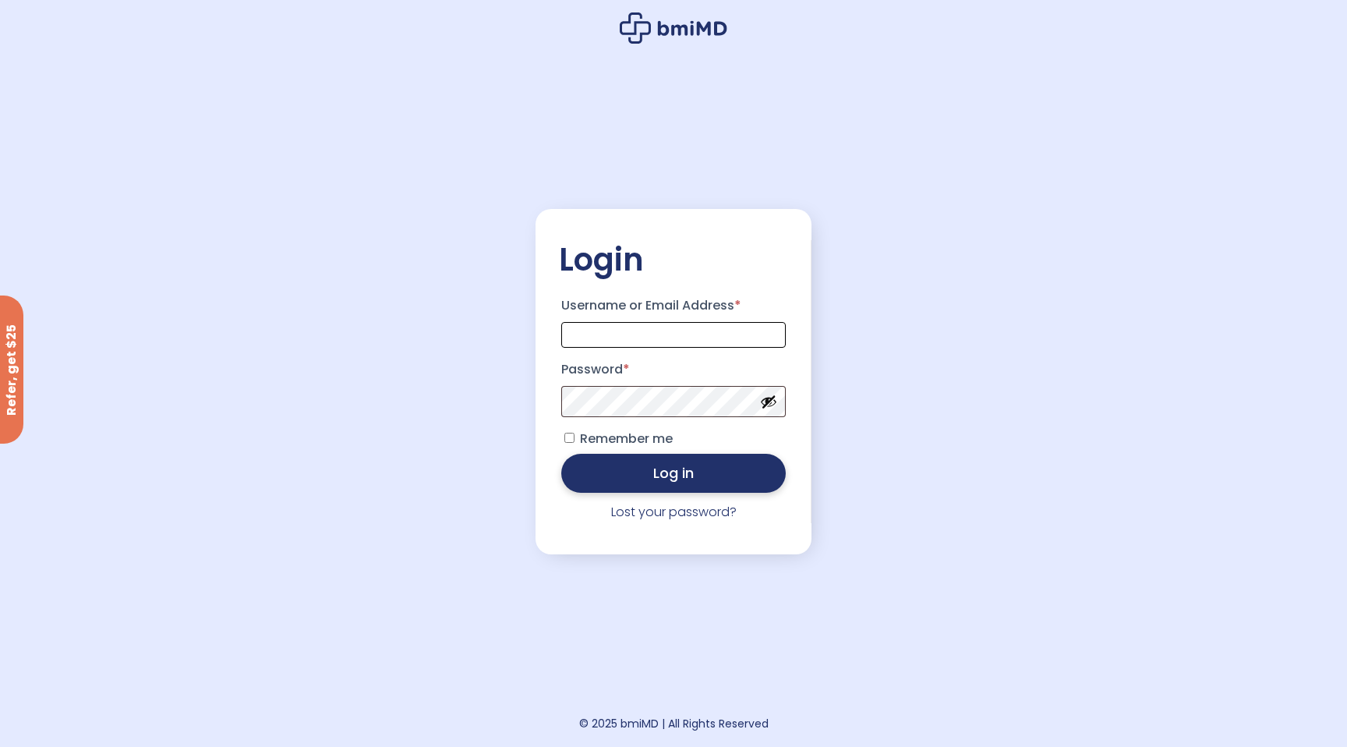
type input "**********"
click at [706, 493] on button "Log in" at bounding box center [673, 473] width 225 height 39
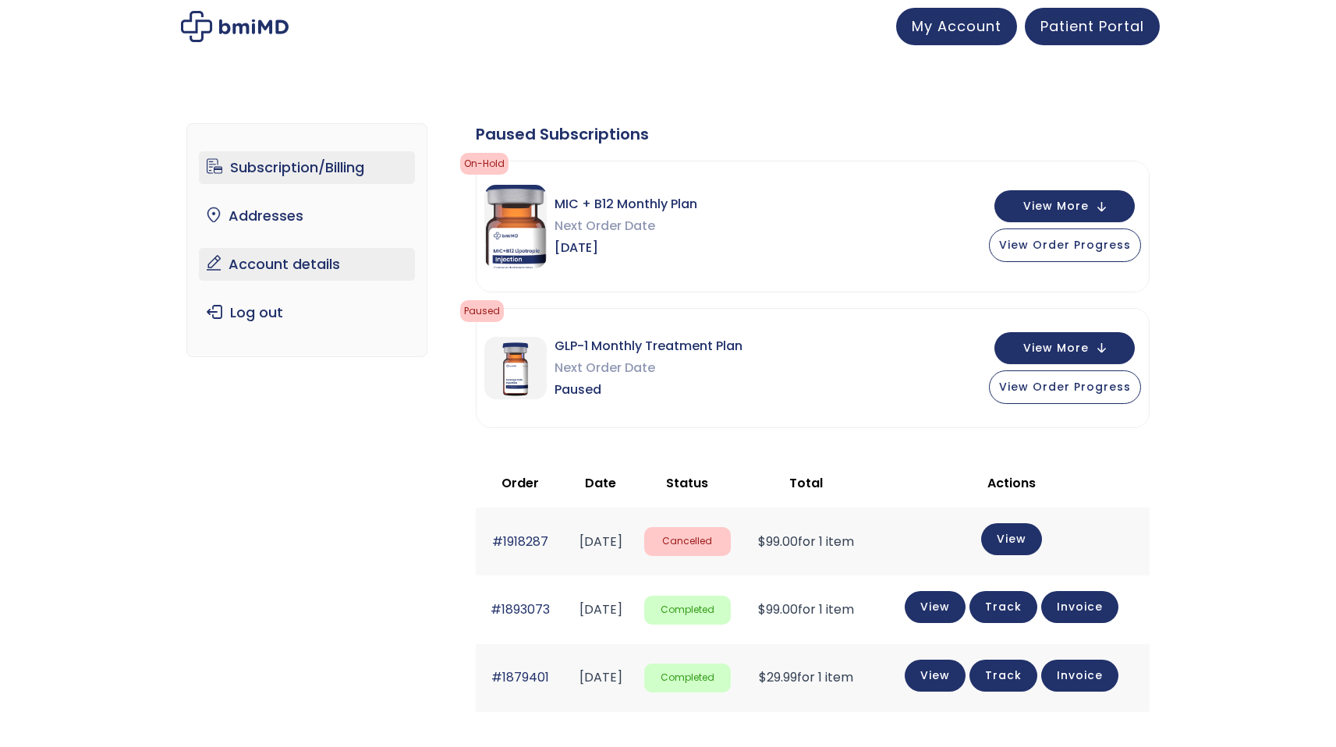
click at [284, 263] on link "Account details" at bounding box center [307, 264] width 216 height 33
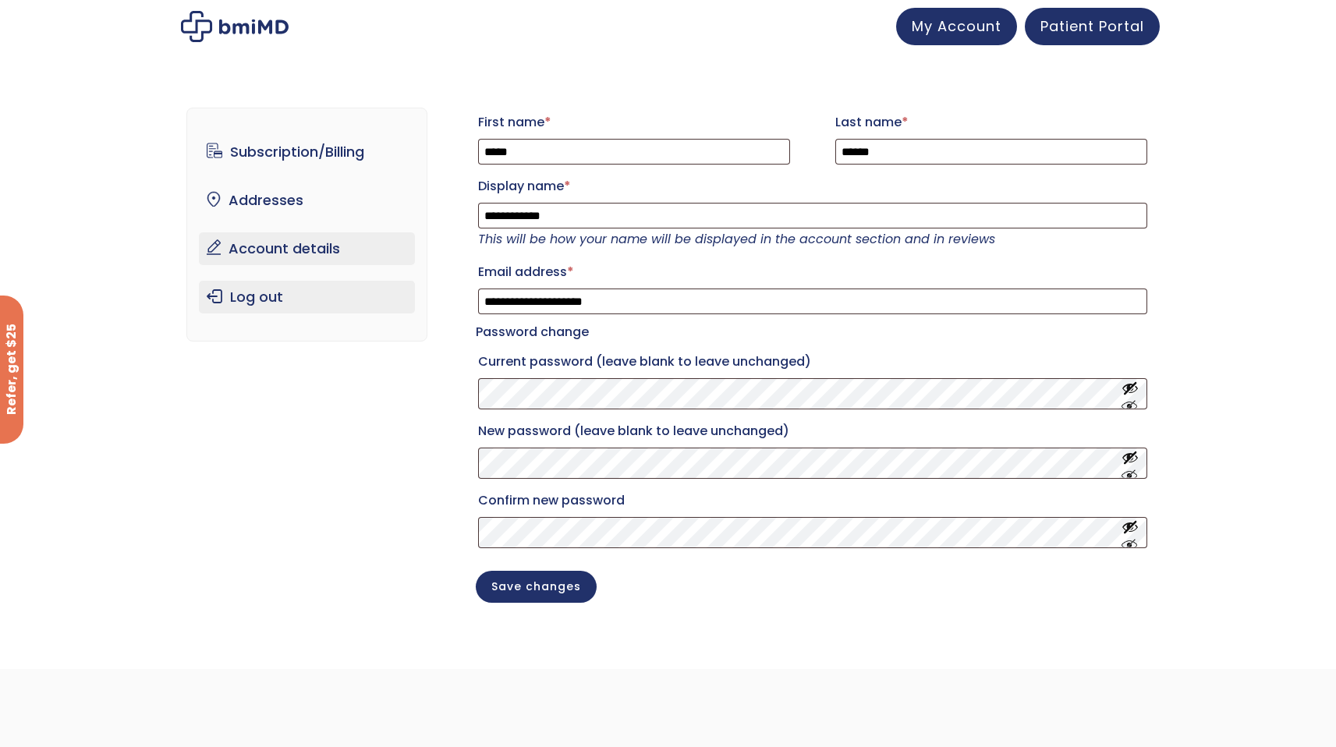
click at [264, 299] on link "Log out" at bounding box center [307, 297] width 216 height 33
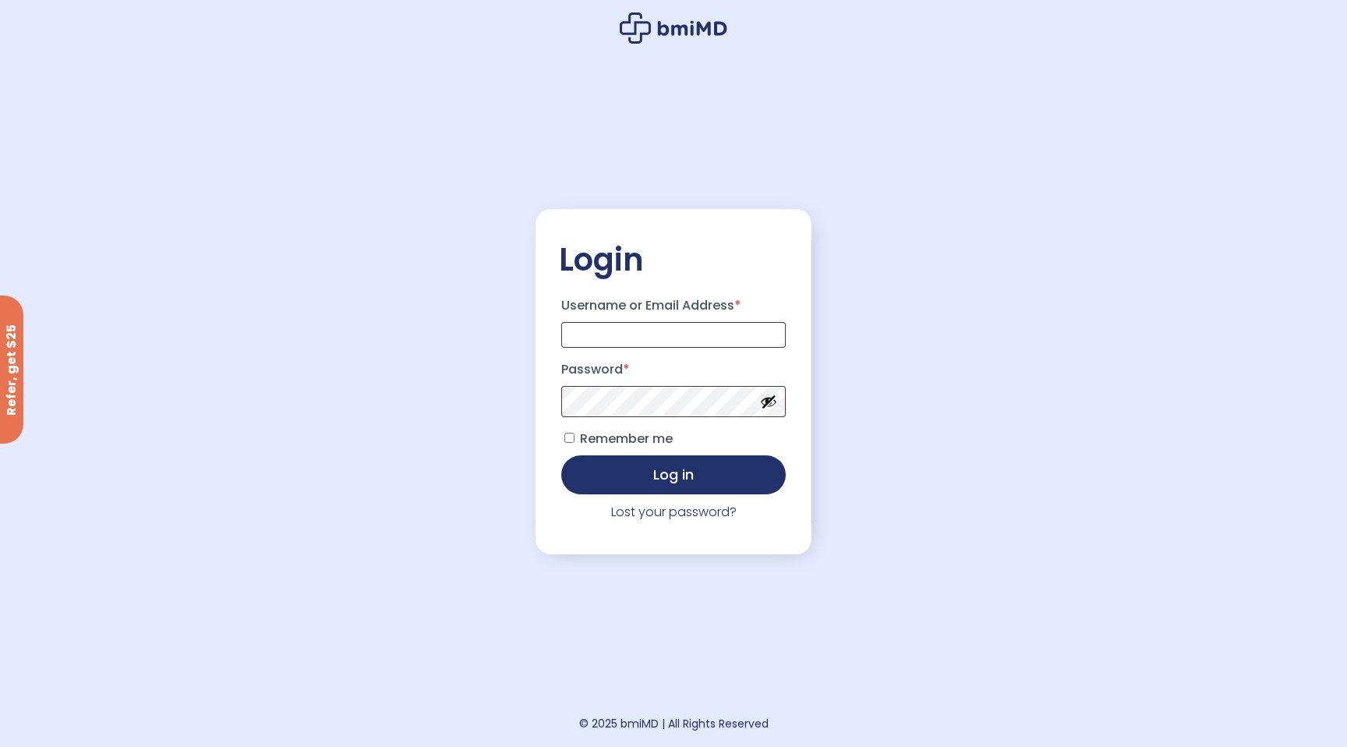
type input "**********"
click at [692, 23] on icon at bounding box center [692, 28] width 69 height 15
